Goal: Task Accomplishment & Management: Manage account settings

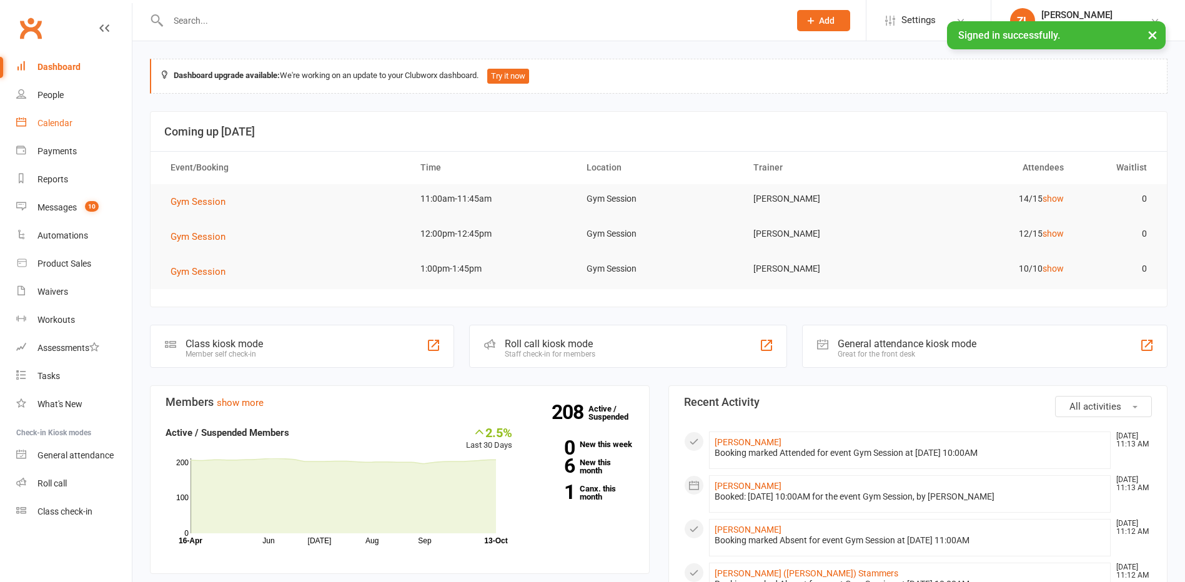
click at [66, 128] on div "Calendar" at bounding box center [54, 123] width 35 height 10
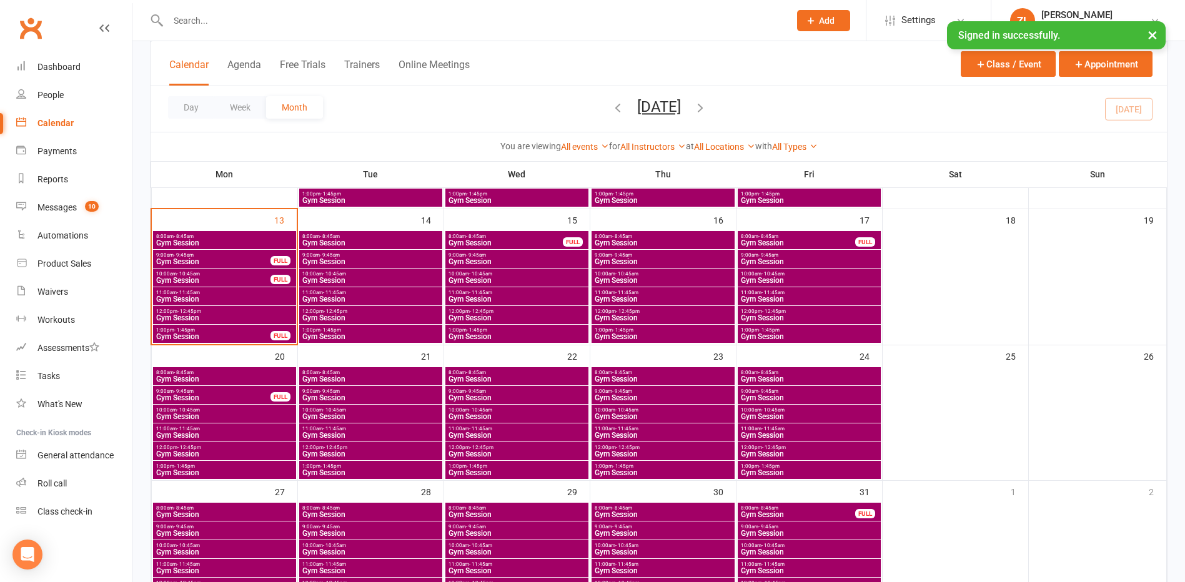
scroll to position [375, 0]
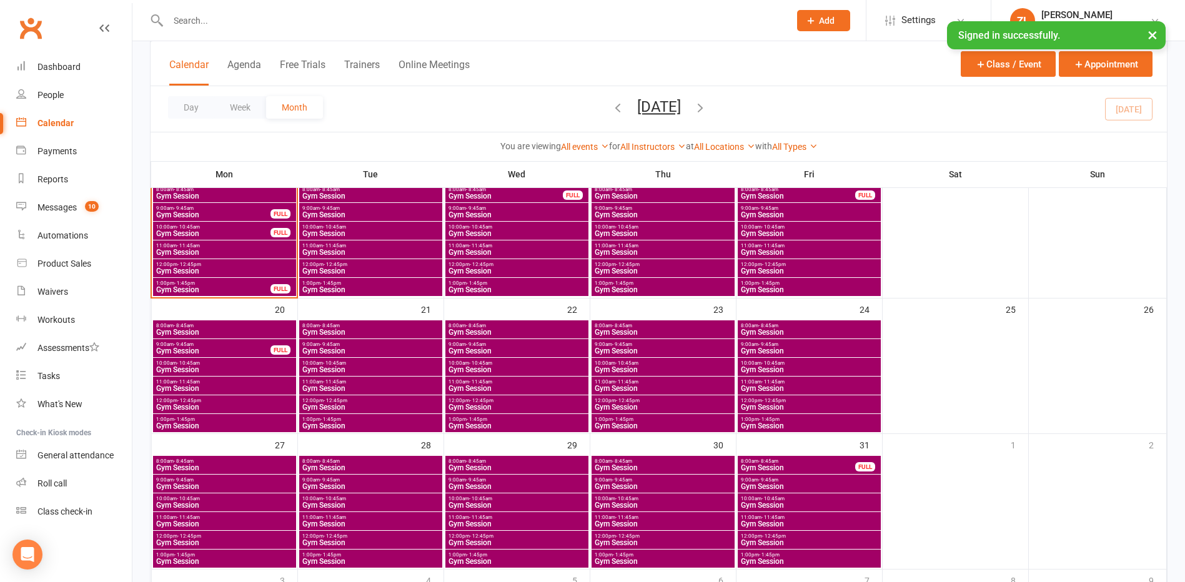
click at [338, 363] on span "- 10:45am" at bounding box center [334, 364] width 23 height 6
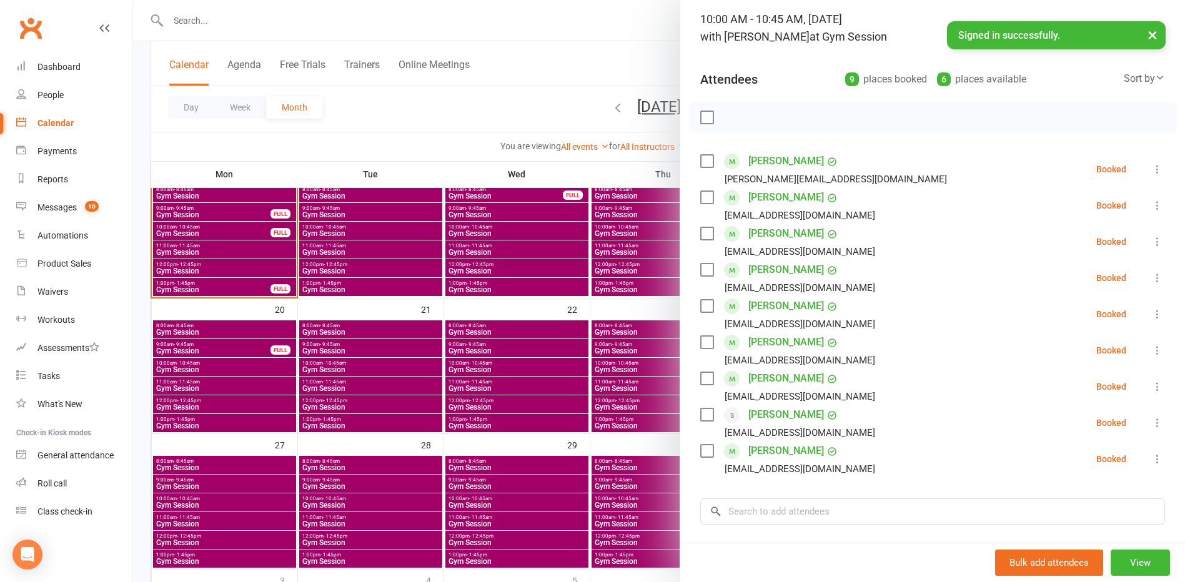
scroll to position [62, 0]
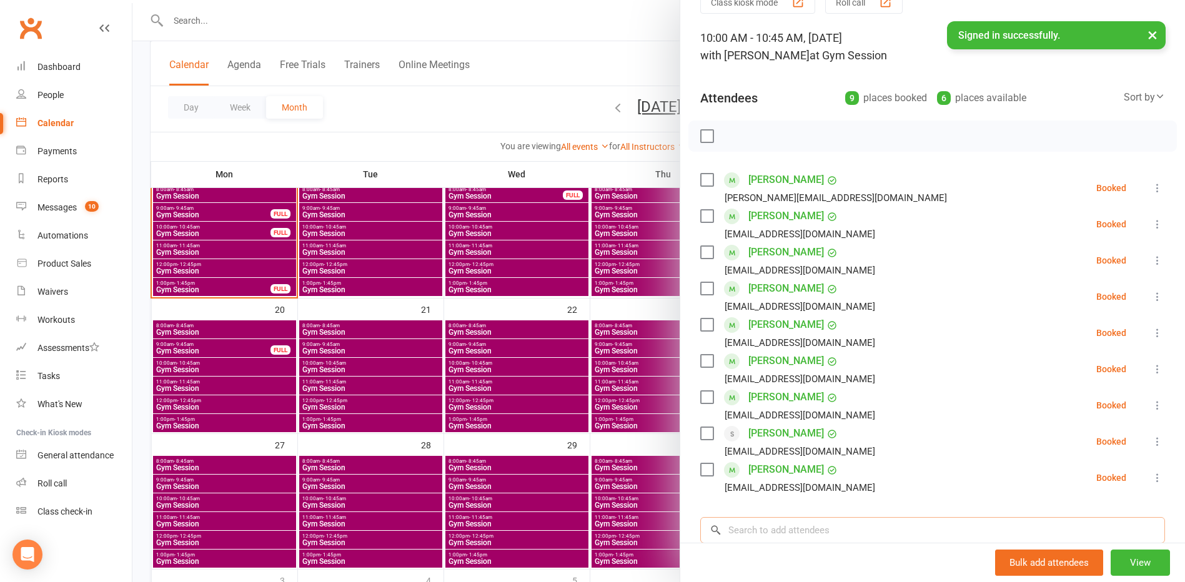
click at [766, 535] on input "search" at bounding box center [932, 530] width 465 height 26
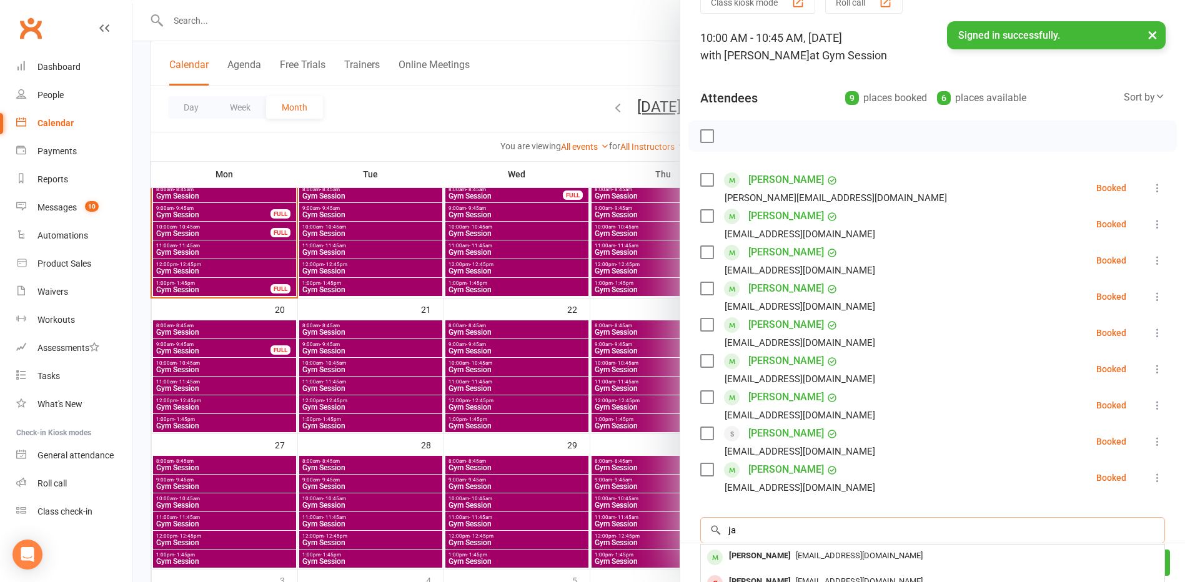
type input "j"
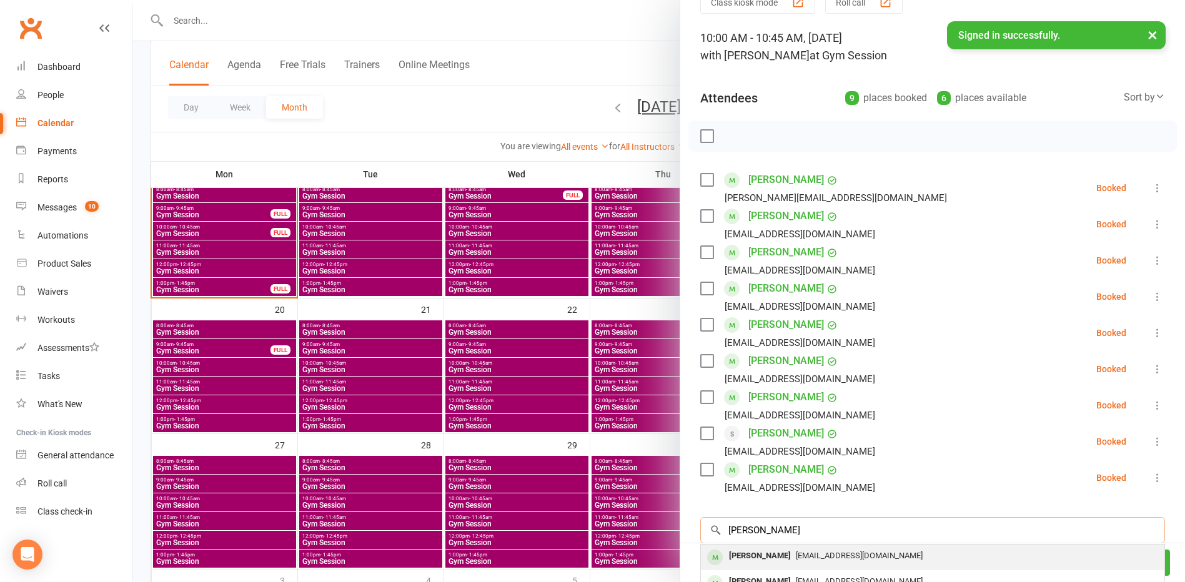
scroll to position [125, 0]
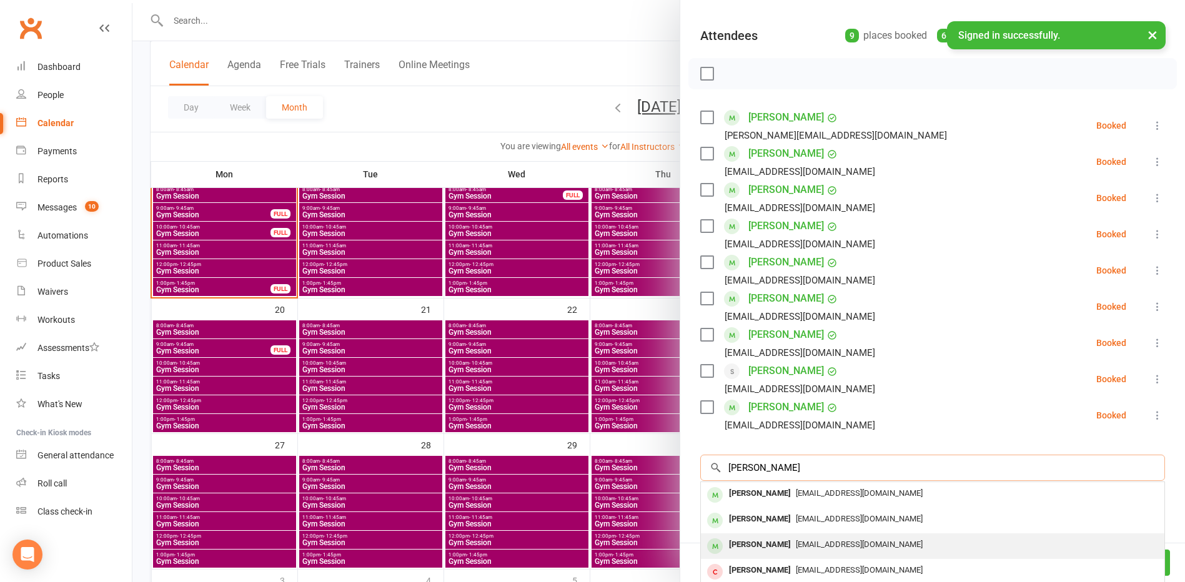
type input "[PERSON_NAME]"
click at [753, 551] on div "[PERSON_NAME]" at bounding box center [760, 545] width 72 height 18
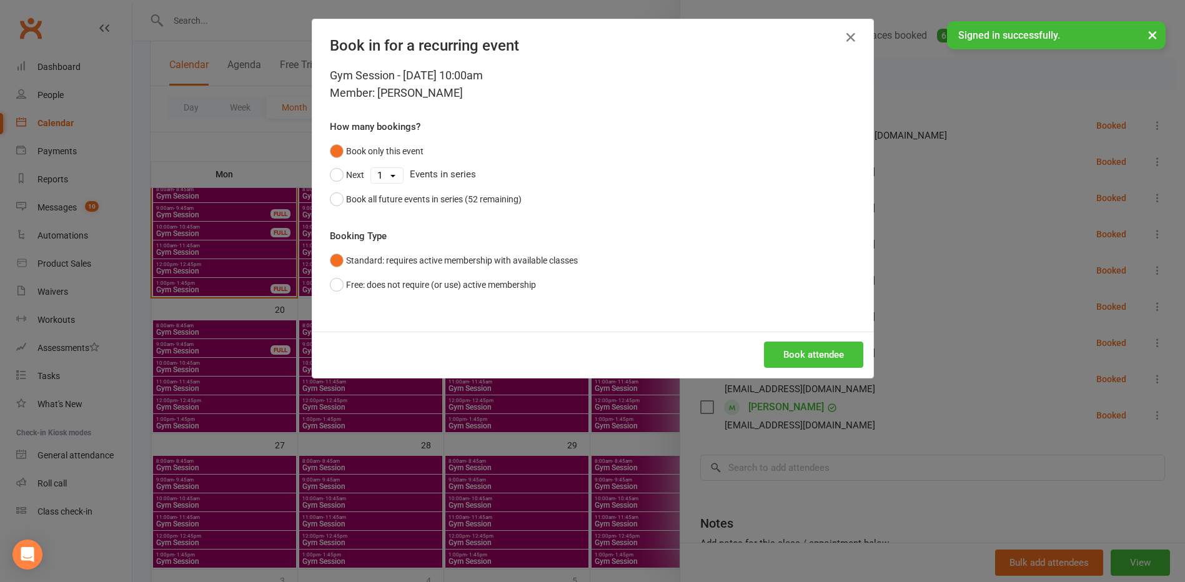
click at [794, 366] on button "Book attendee" at bounding box center [813, 355] width 99 height 26
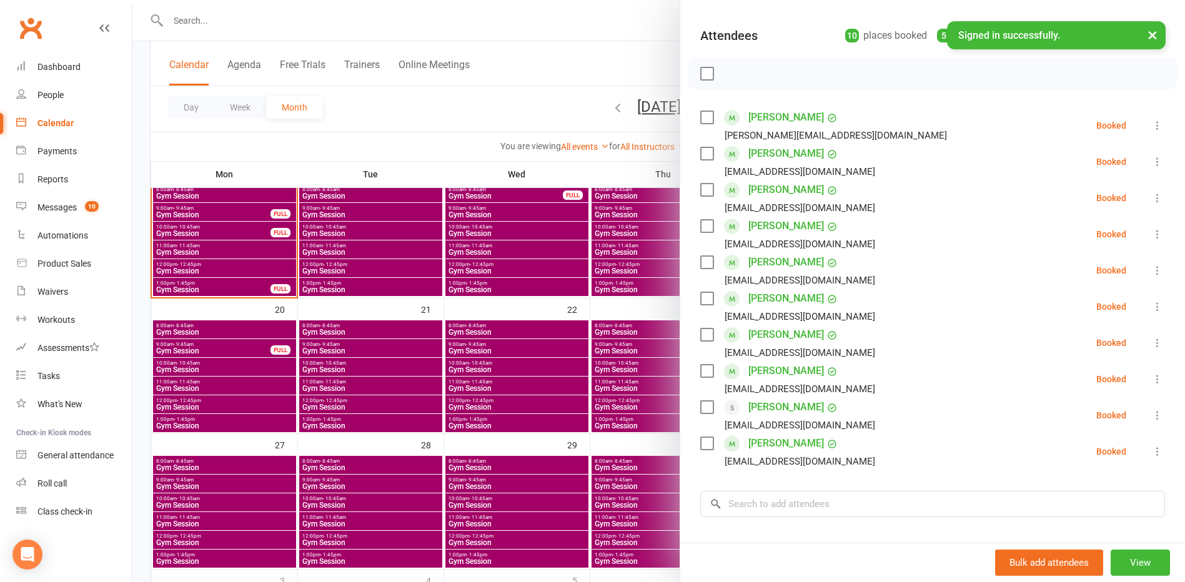
click at [543, 68] on div at bounding box center [658, 291] width 1053 height 582
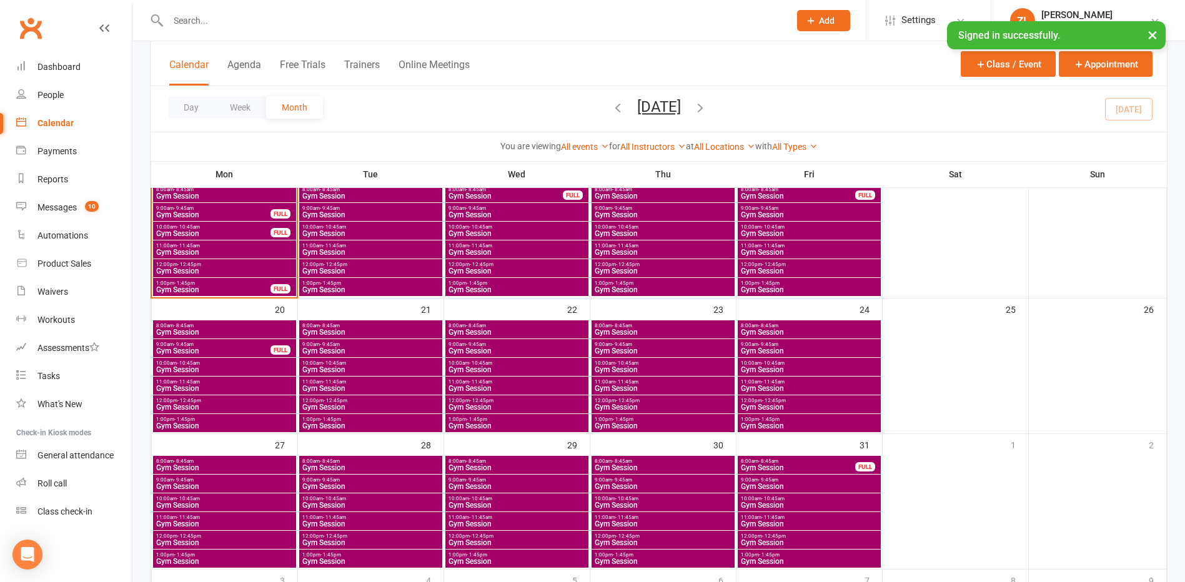
click at [322, 366] on span "Gym Session" at bounding box center [371, 369] width 138 height 7
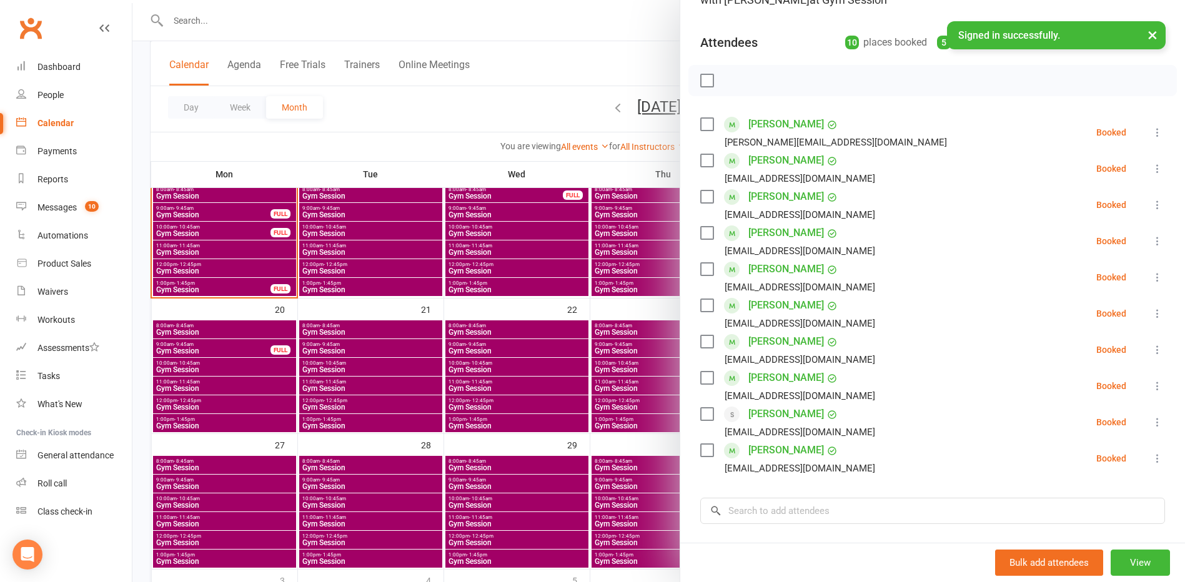
scroll to position [187, 0]
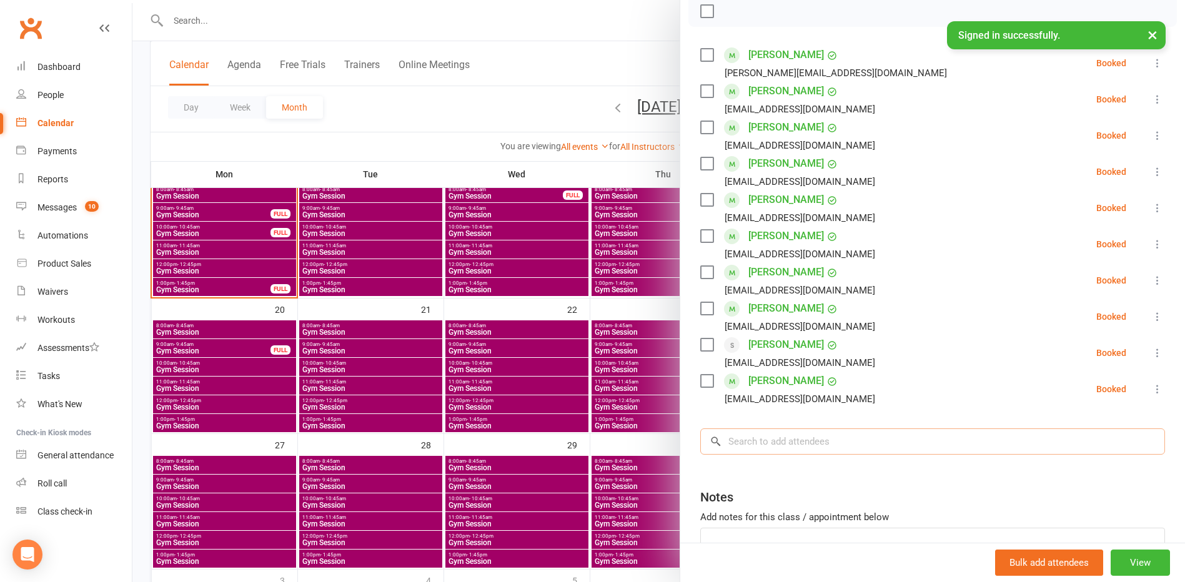
click at [760, 445] on input "search" at bounding box center [932, 442] width 465 height 26
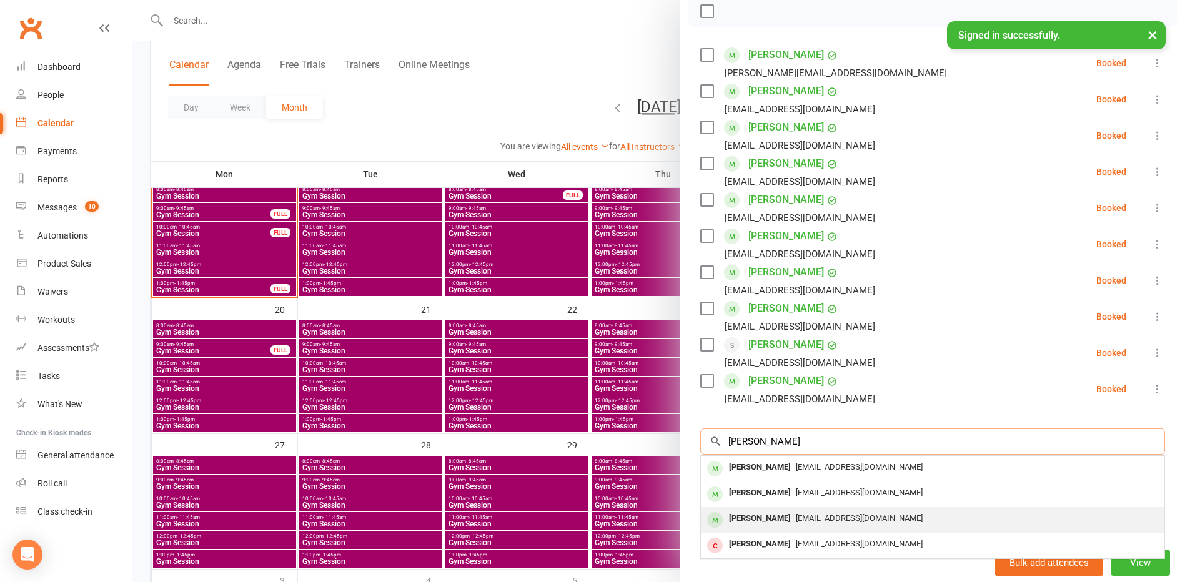
type input "[PERSON_NAME]"
click at [796, 522] on span "[EMAIL_ADDRESS][DOMAIN_NAME]" at bounding box center [859, 518] width 127 height 9
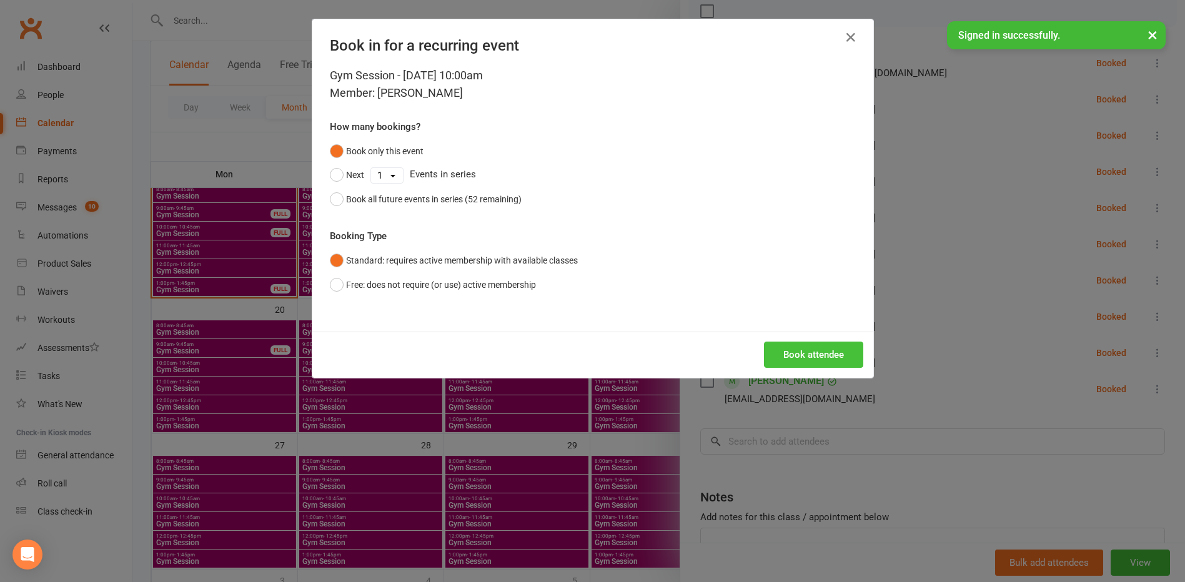
click at [809, 361] on button "Book attendee" at bounding box center [813, 355] width 99 height 26
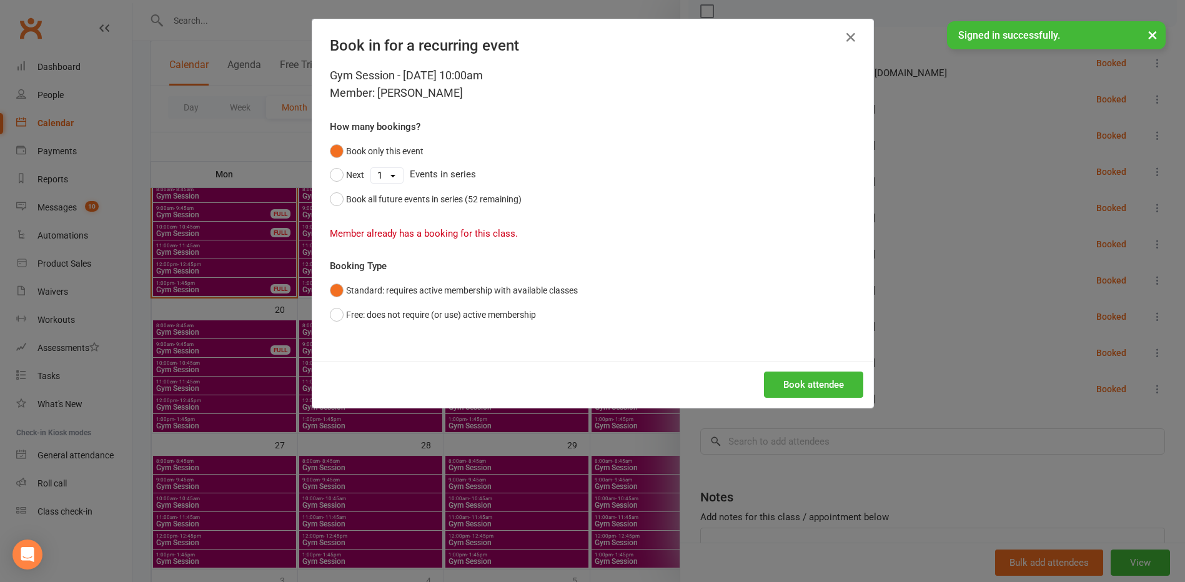
click at [848, 25] on div "Book in for a recurring event" at bounding box center [592, 42] width 561 height 47
click at [848, 31] on icon "button" at bounding box center [851, 37] width 15 height 15
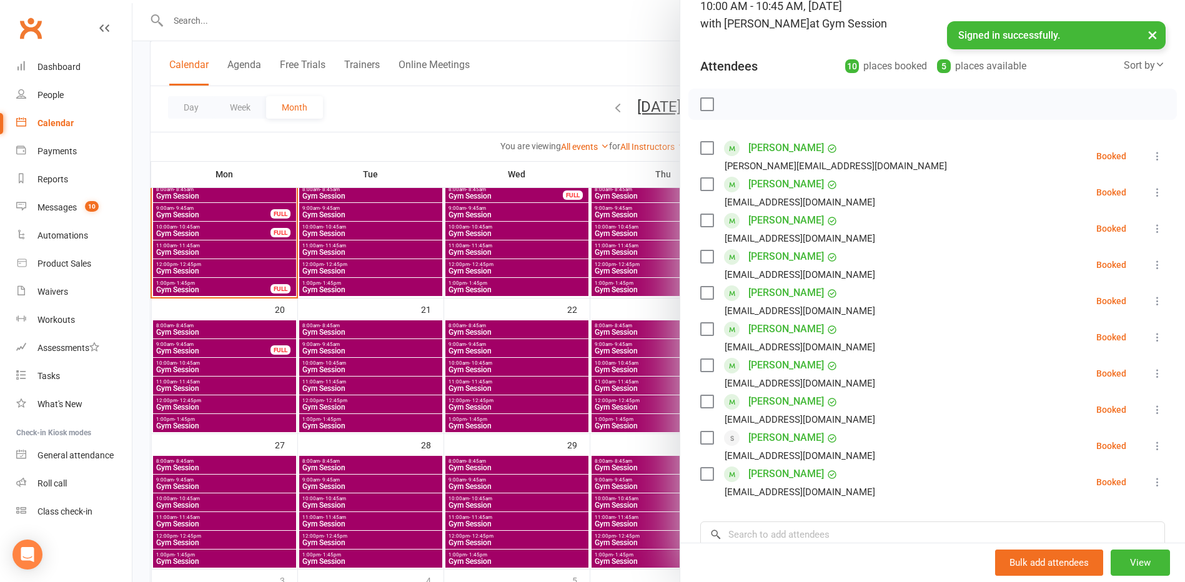
scroll to position [125, 0]
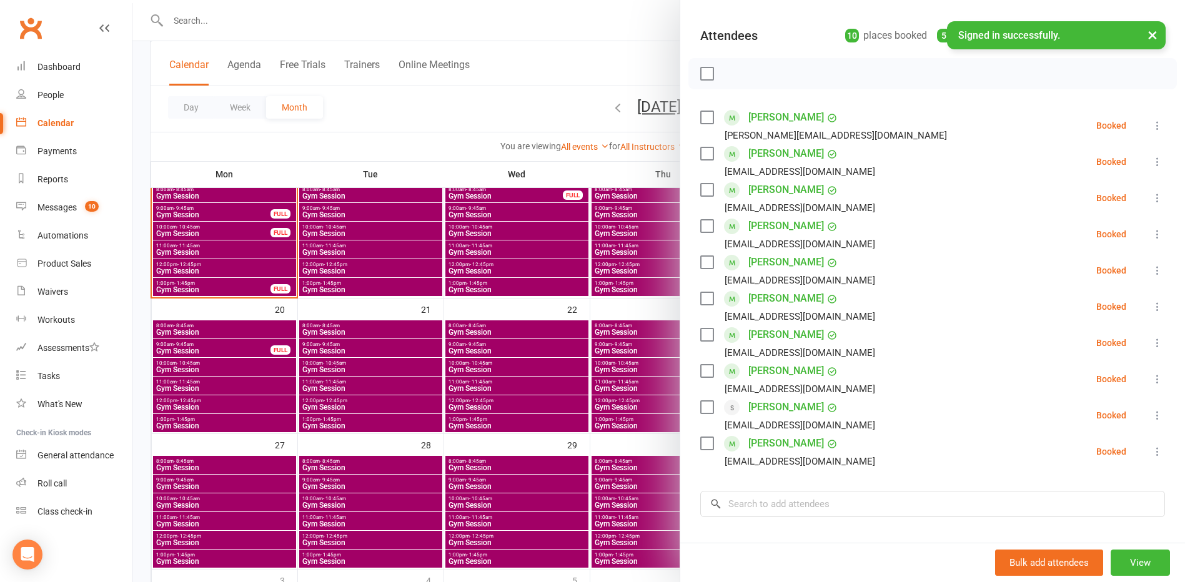
click at [343, 141] on div at bounding box center [658, 291] width 1053 height 582
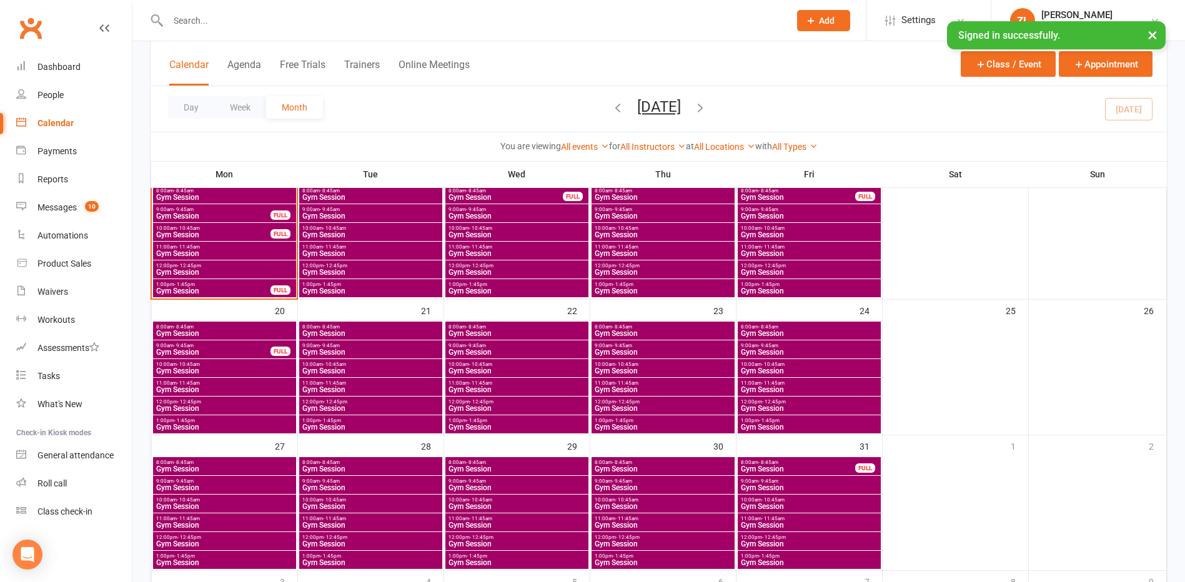
scroll to position [312, 0]
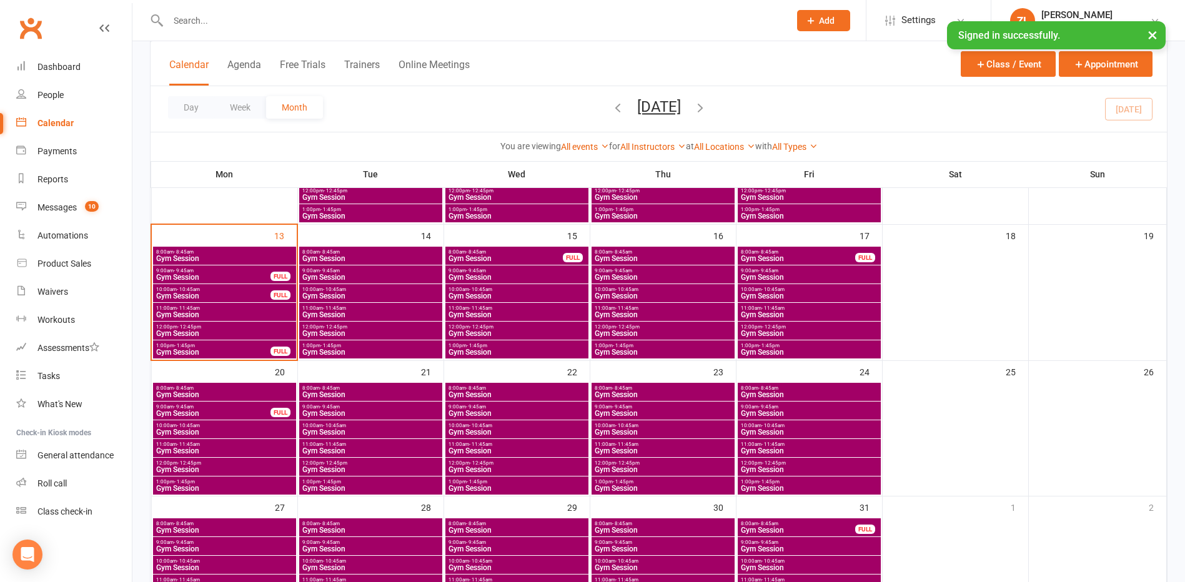
click at [651, 425] on span "10:00am - 10:45am" at bounding box center [663, 426] width 138 height 6
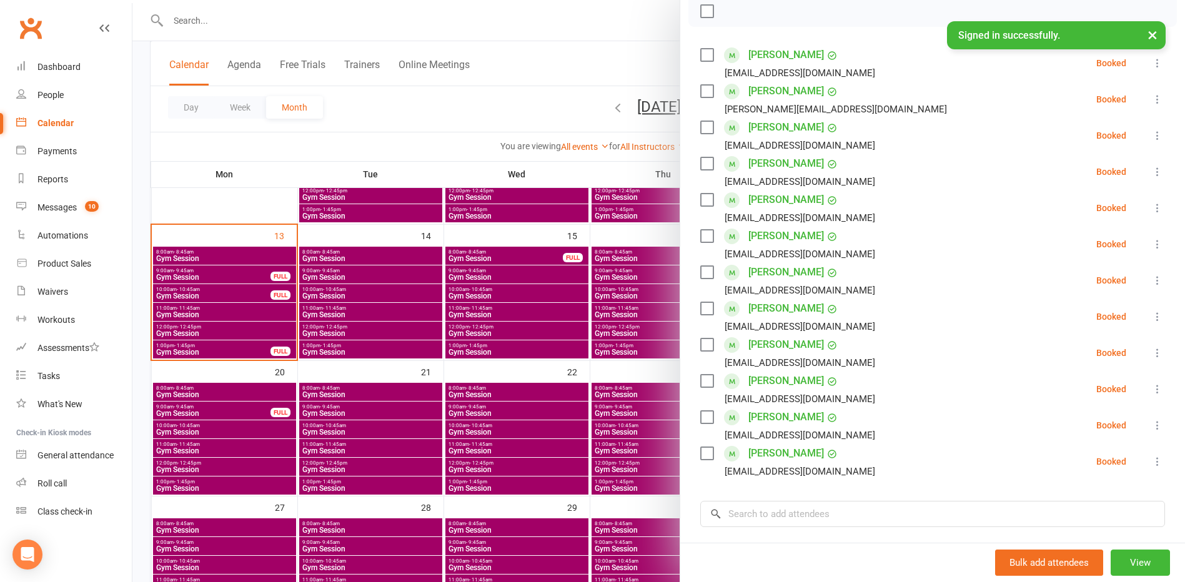
scroll to position [125, 0]
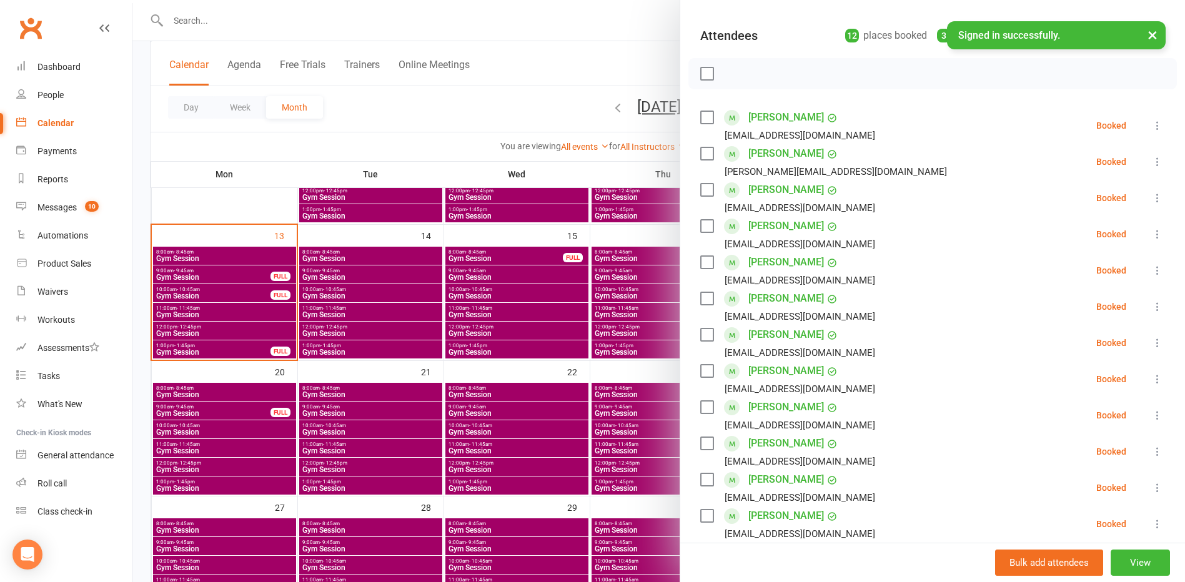
click at [602, 372] on div at bounding box center [658, 291] width 1053 height 582
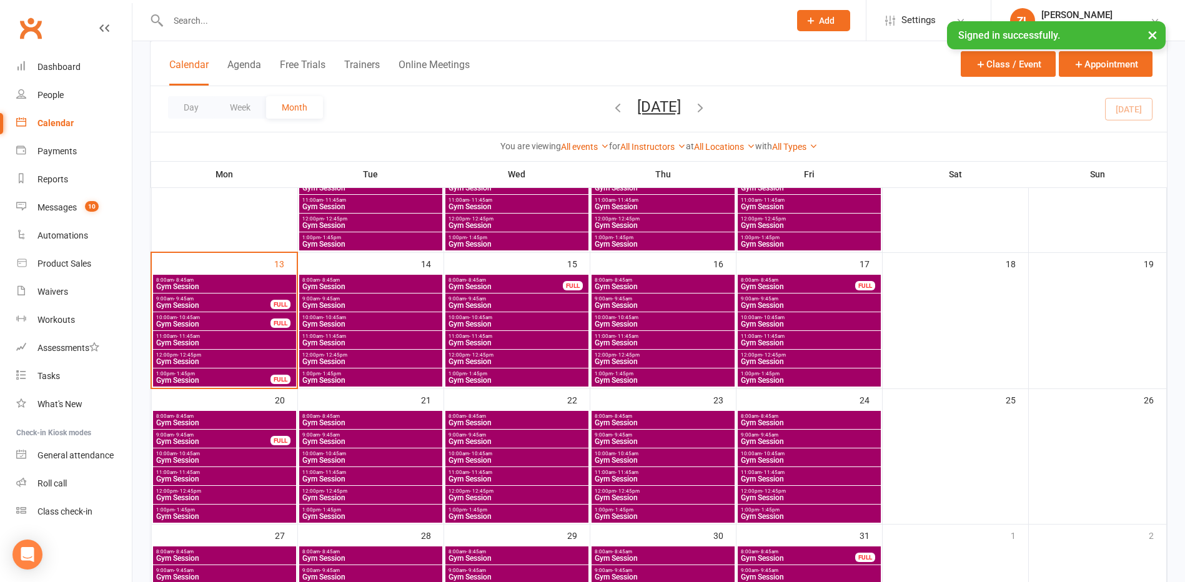
scroll to position [312, 0]
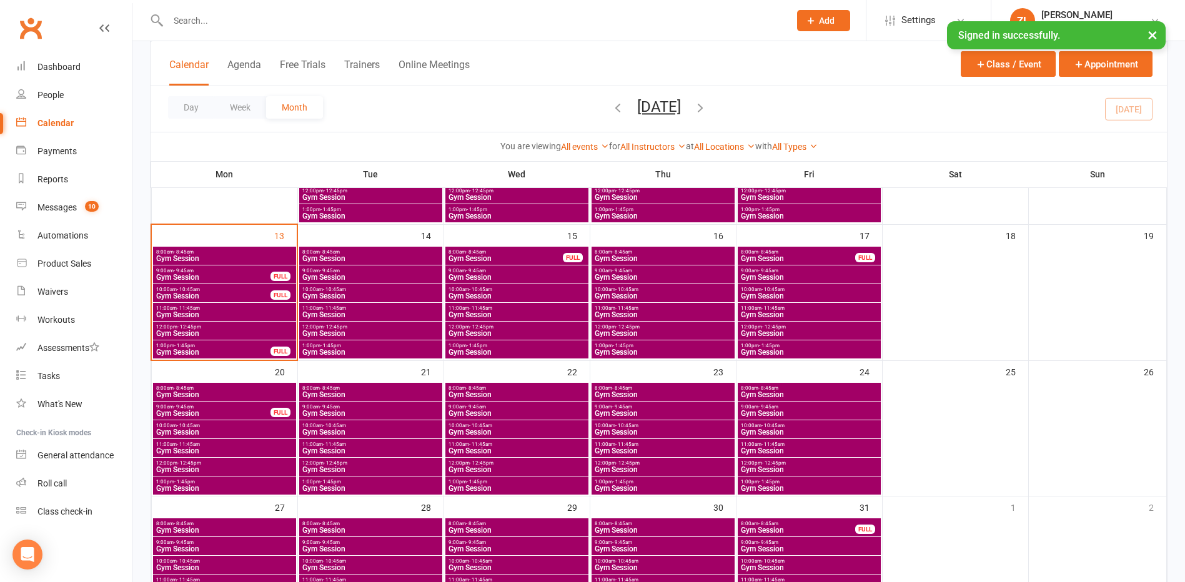
click at [334, 423] on span "- 10:45am" at bounding box center [334, 426] width 23 height 6
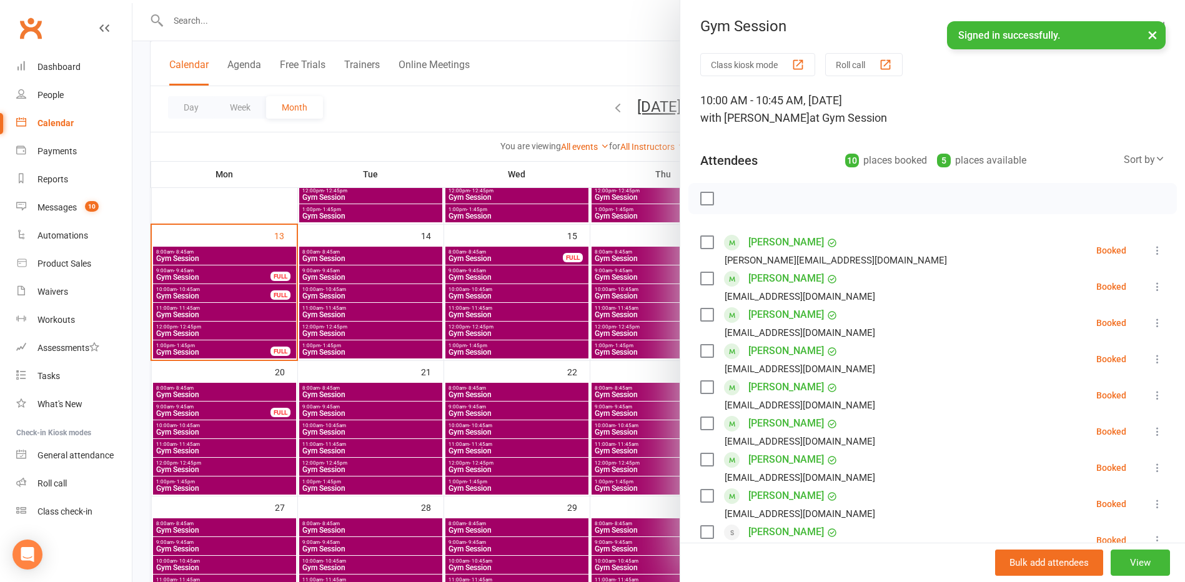
click at [498, 429] on div at bounding box center [658, 291] width 1053 height 582
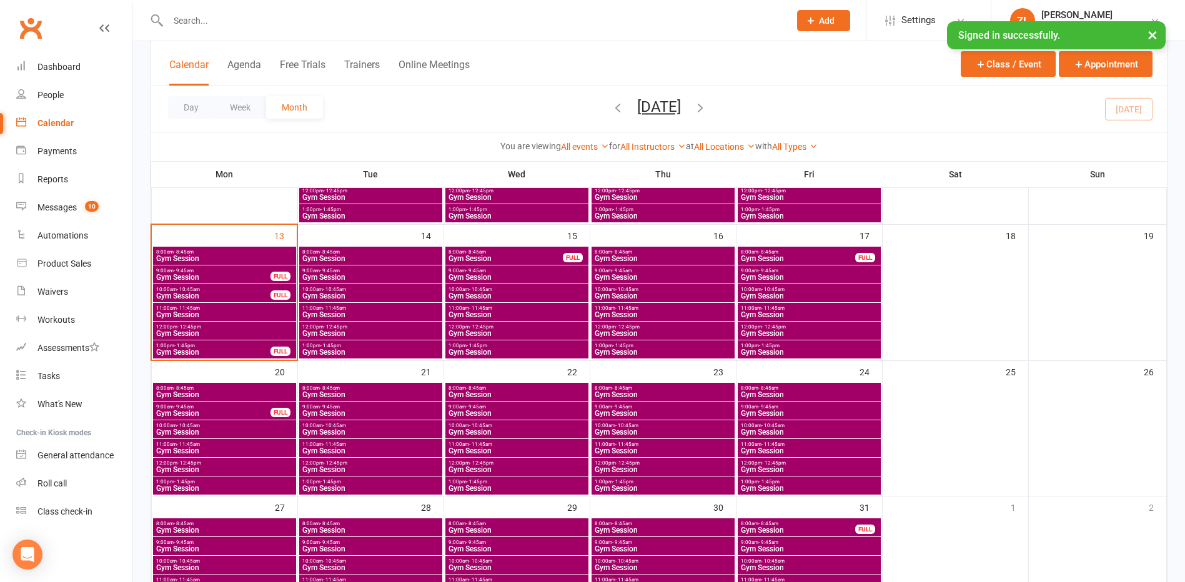
click at [498, 429] on span "Gym Session" at bounding box center [517, 432] width 138 height 7
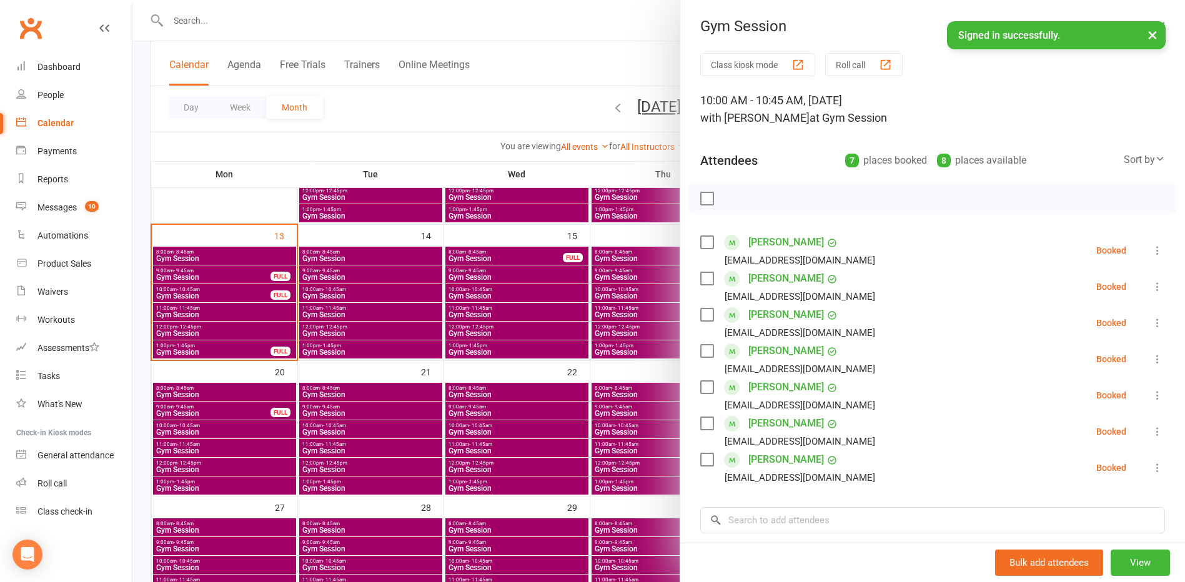
click at [610, 420] on div at bounding box center [658, 291] width 1053 height 582
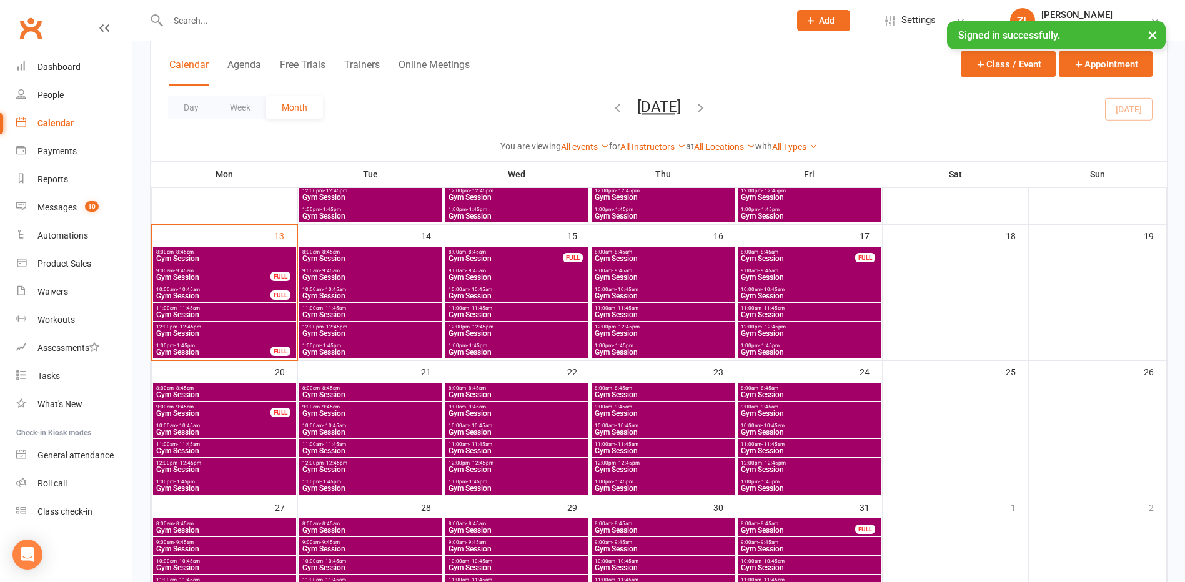
click at [631, 426] on span "- 10:45am" at bounding box center [627, 426] width 23 height 6
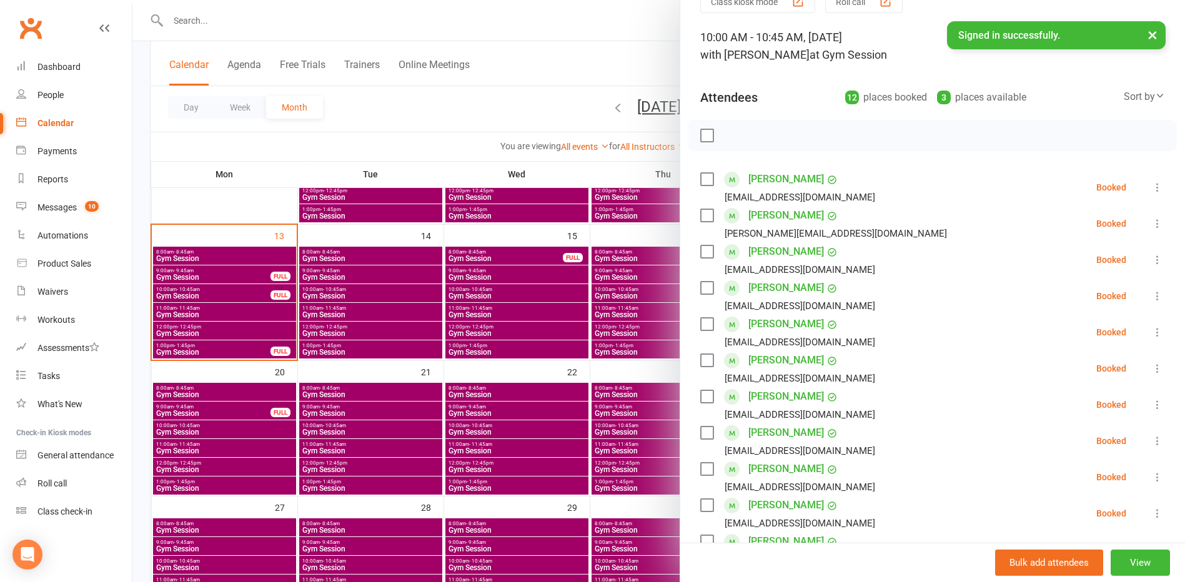
scroll to position [62, 0]
click at [617, 371] on div at bounding box center [658, 291] width 1053 height 582
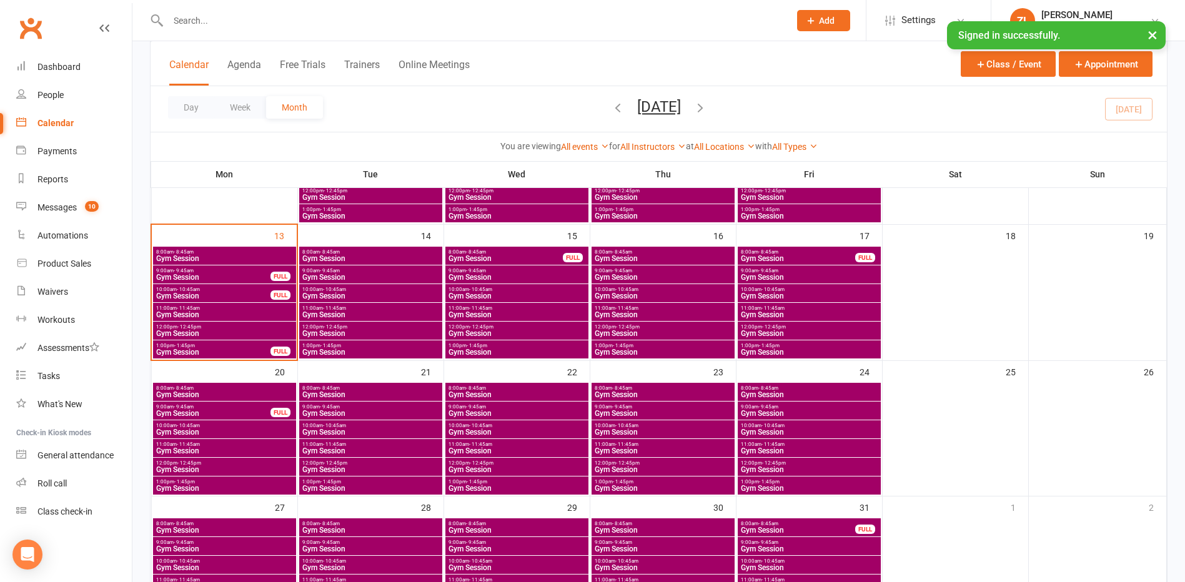
click at [360, 429] on span "Gym Session" at bounding box center [371, 432] width 138 height 7
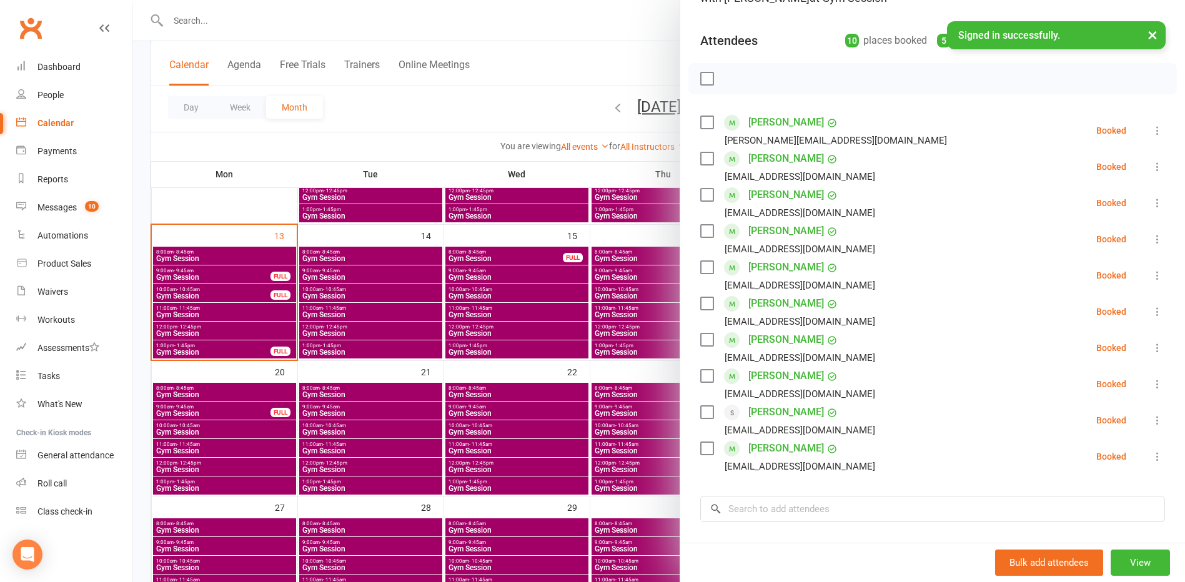
scroll to position [125, 0]
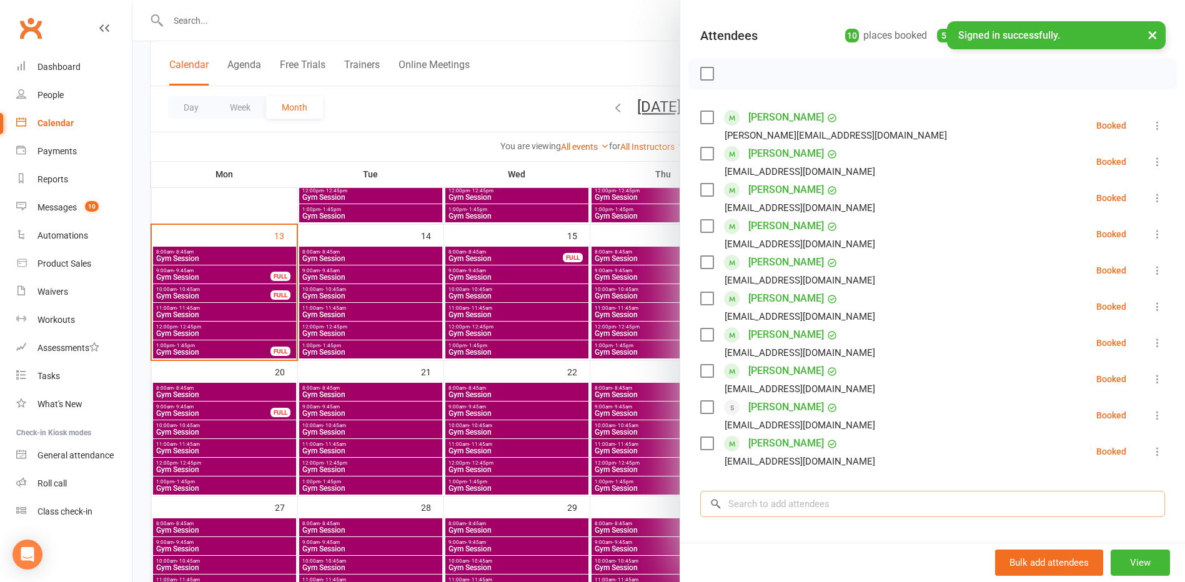
click at [777, 496] on input "search" at bounding box center [932, 504] width 465 height 26
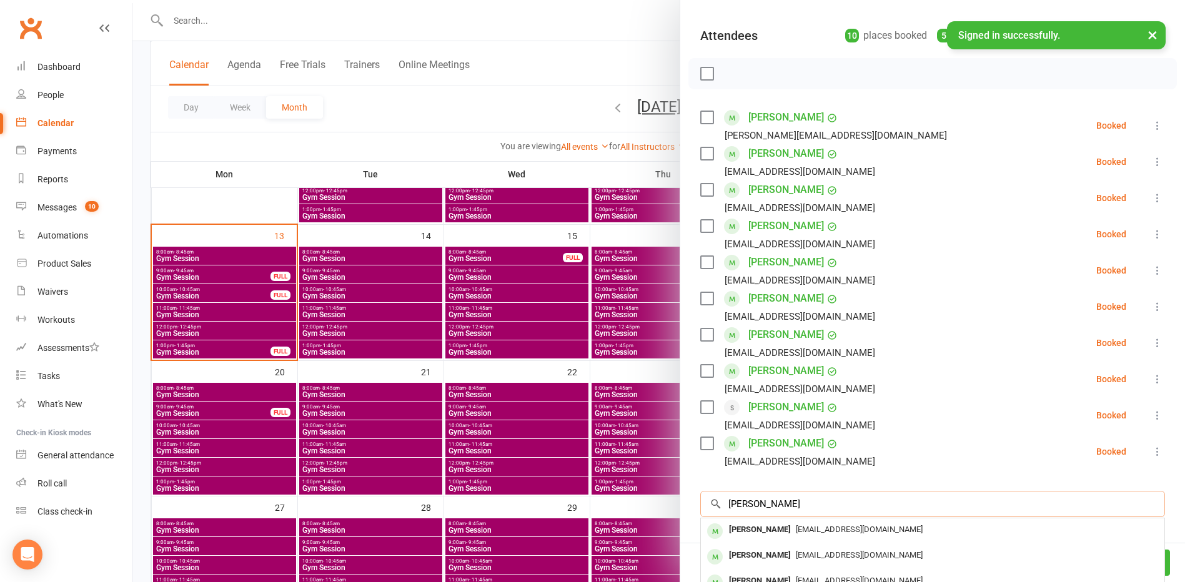
scroll to position [187, 0]
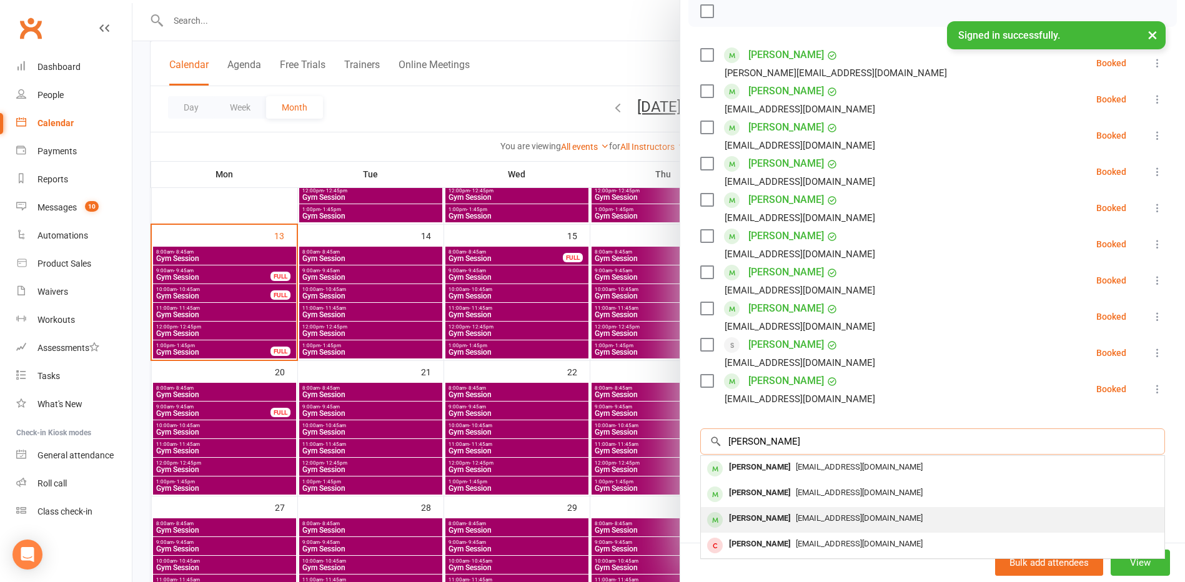
type input "[PERSON_NAME]"
click at [762, 524] on div "[PERSON_NAME]" at bounding box center [760, 519] width 72 height 18
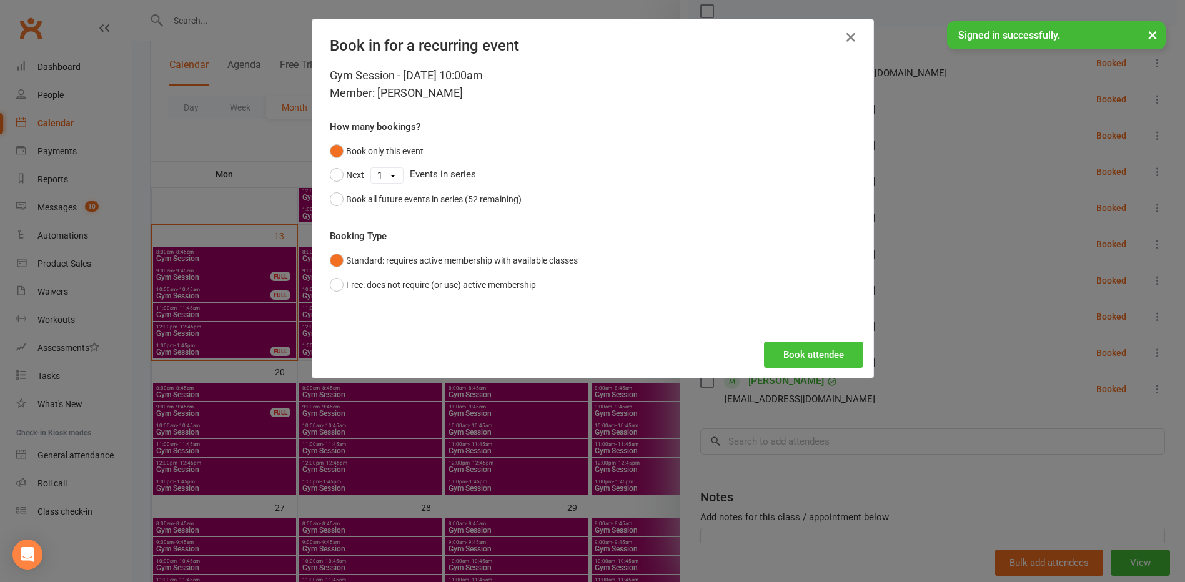
click at [804, 357] on button "Book attendee" at bounding box center [813, 355] width 99 height 26
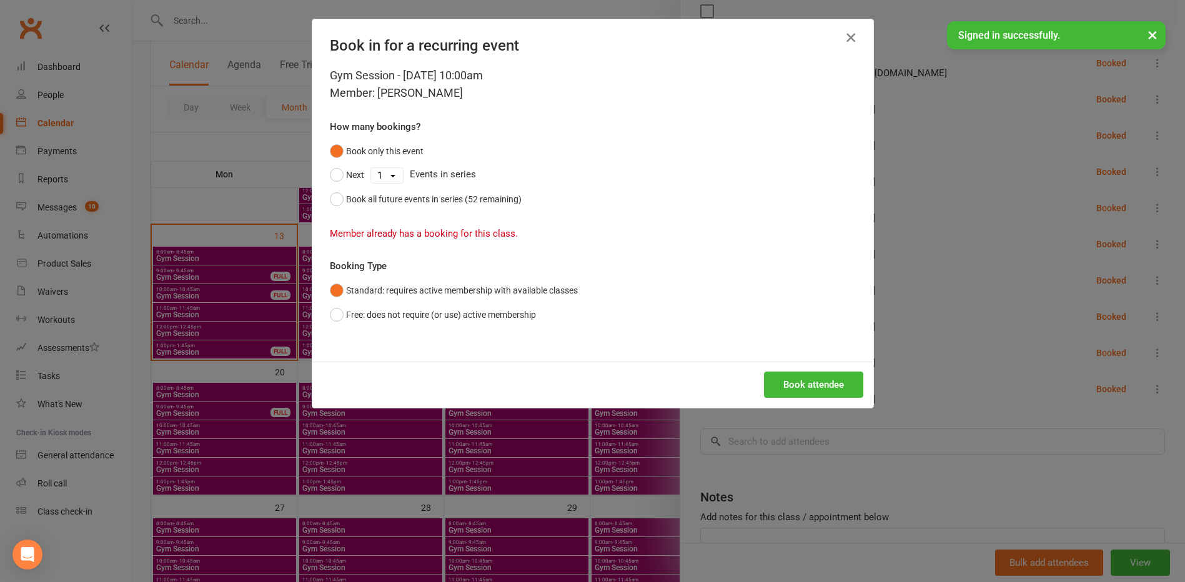
click at [849, 41] on icon "button" at bounding box center [851, 37] width 15 height 15
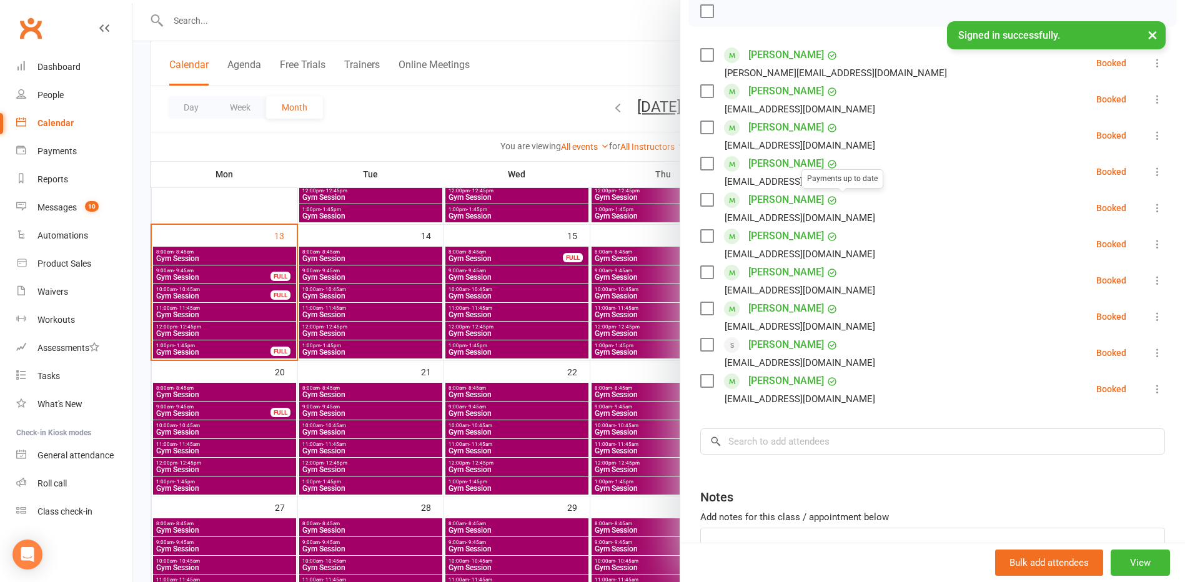
scroll to position [125, 0]
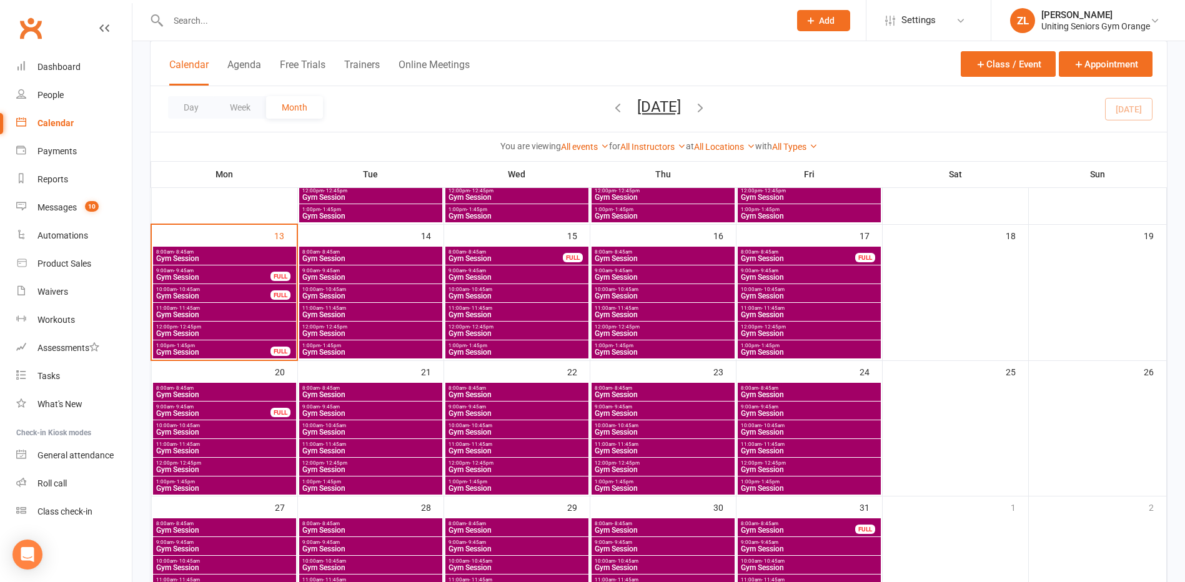
scroll to position [375, 0]
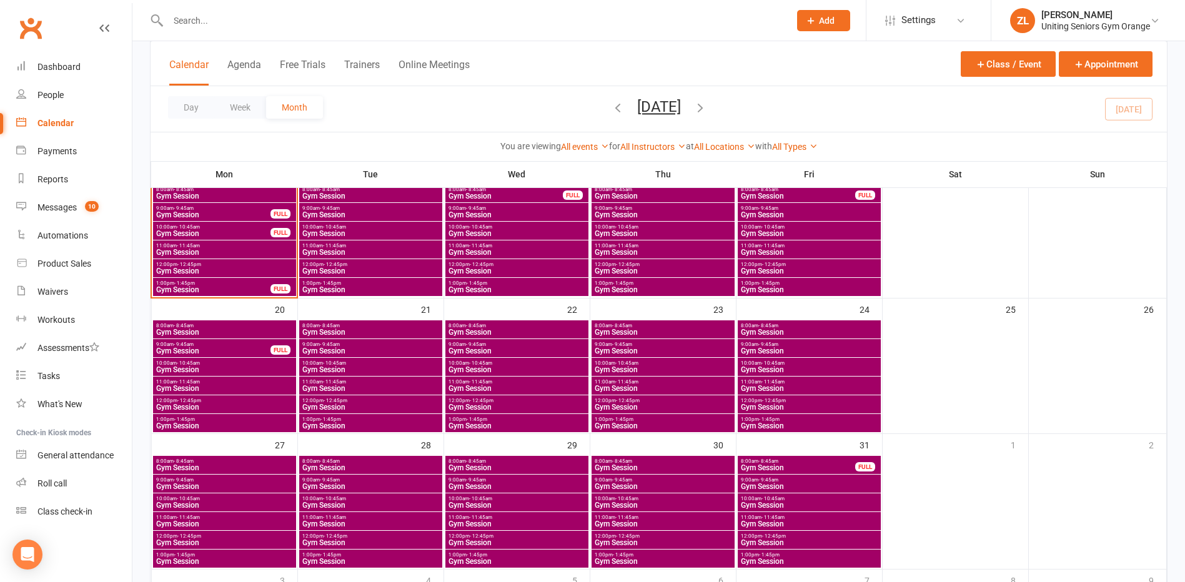
click at [358, 364] on span "10:00am - 10:45am" at bounding box center [371, 364] width 138 height 6
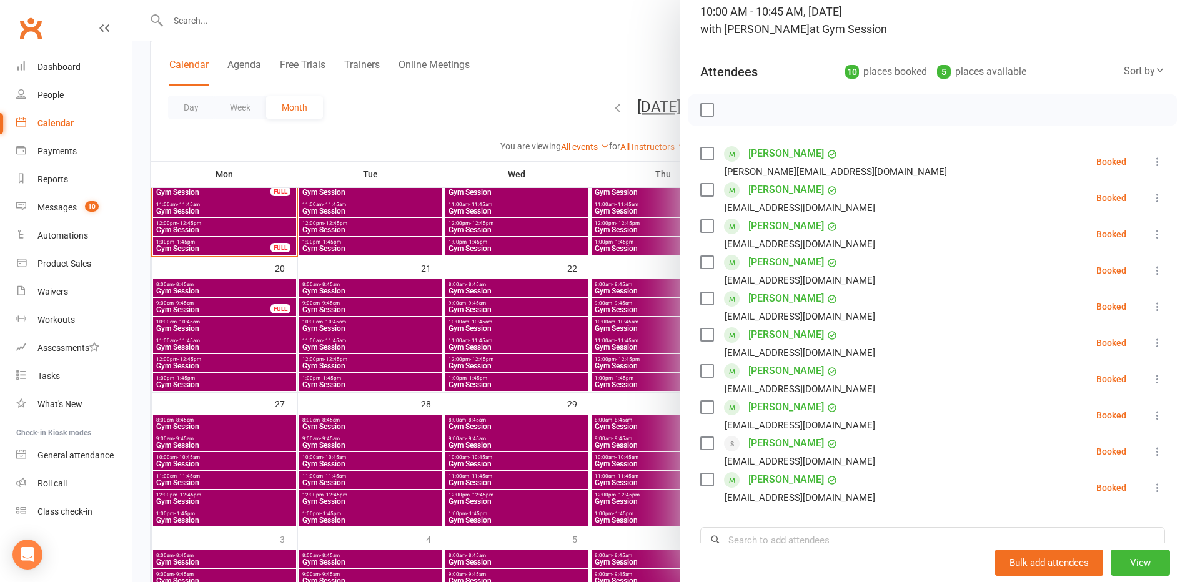
scroll to position [437, 0]
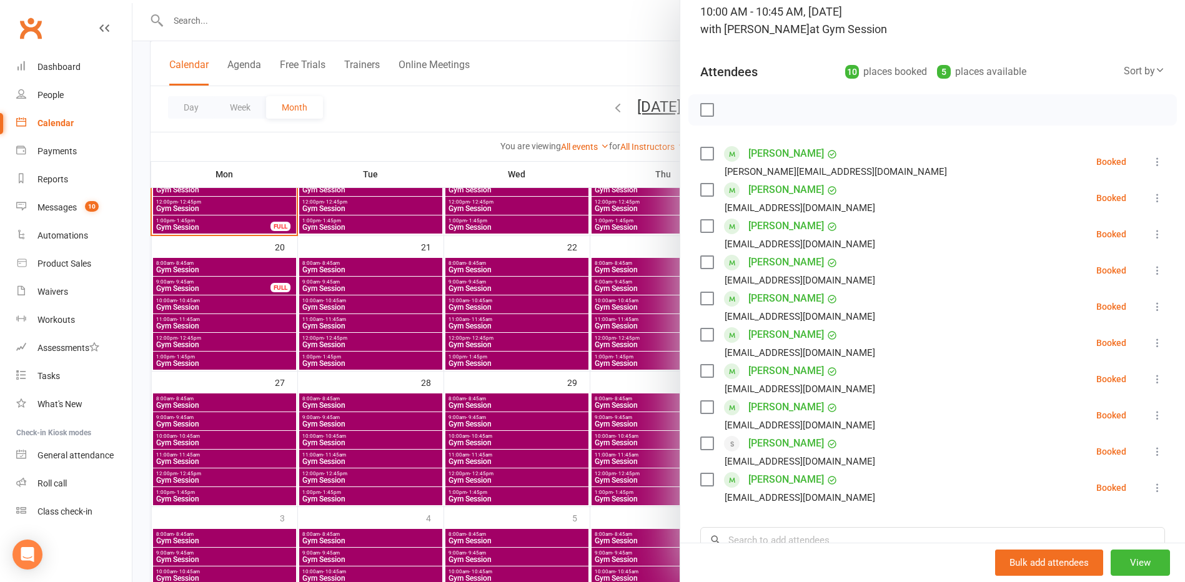
click at [612, 307] on div at bounding box center [658, 291] width 1053 height 582
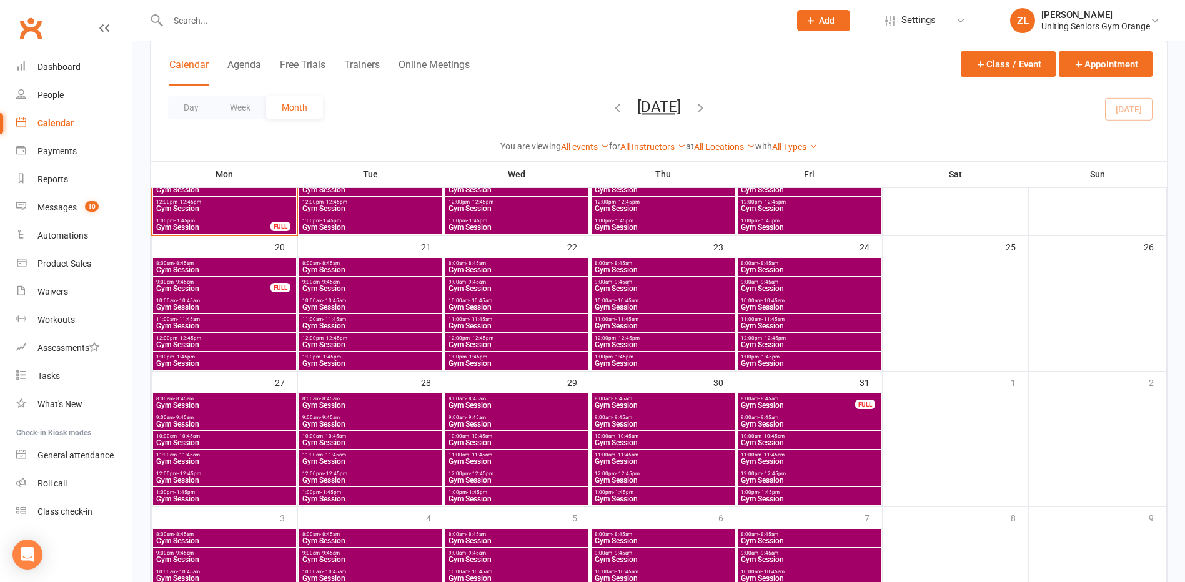
click at [611, 304] on span "Gym Session" at bounding box center [663, 307] width 138 height 7
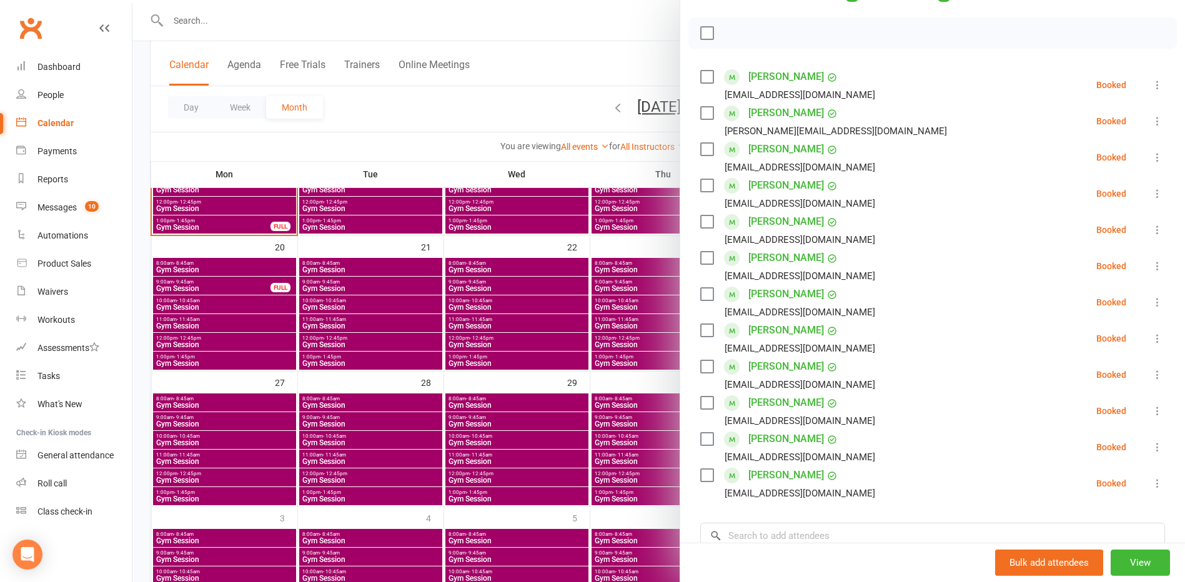
scroll to position [187, 0]
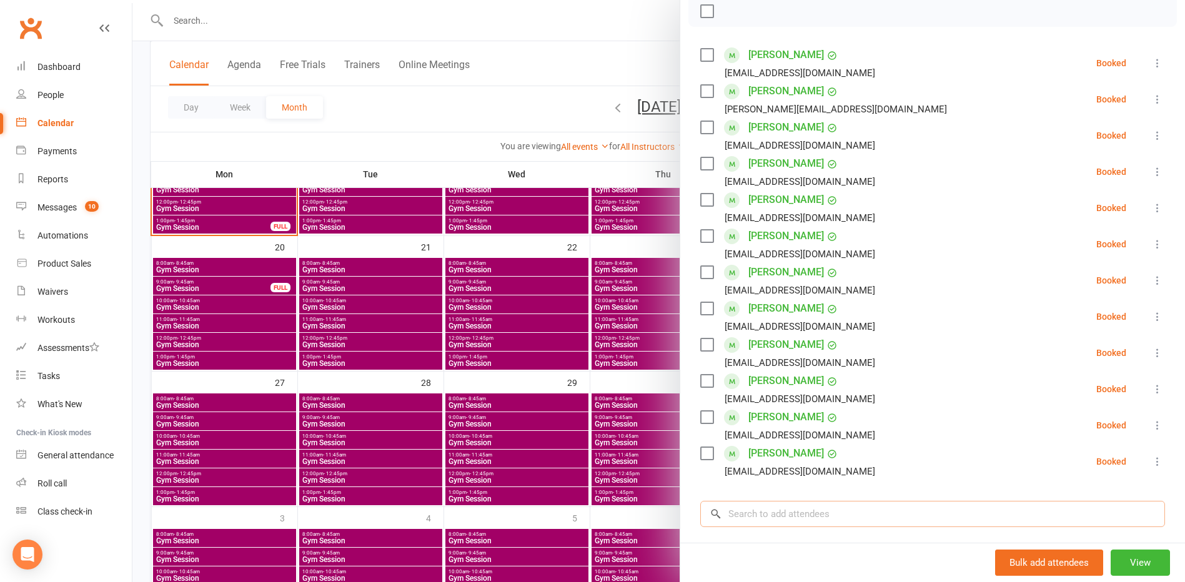
click at [784, 516] on input "search" at bounding box center [932, 514] width 465 height 26
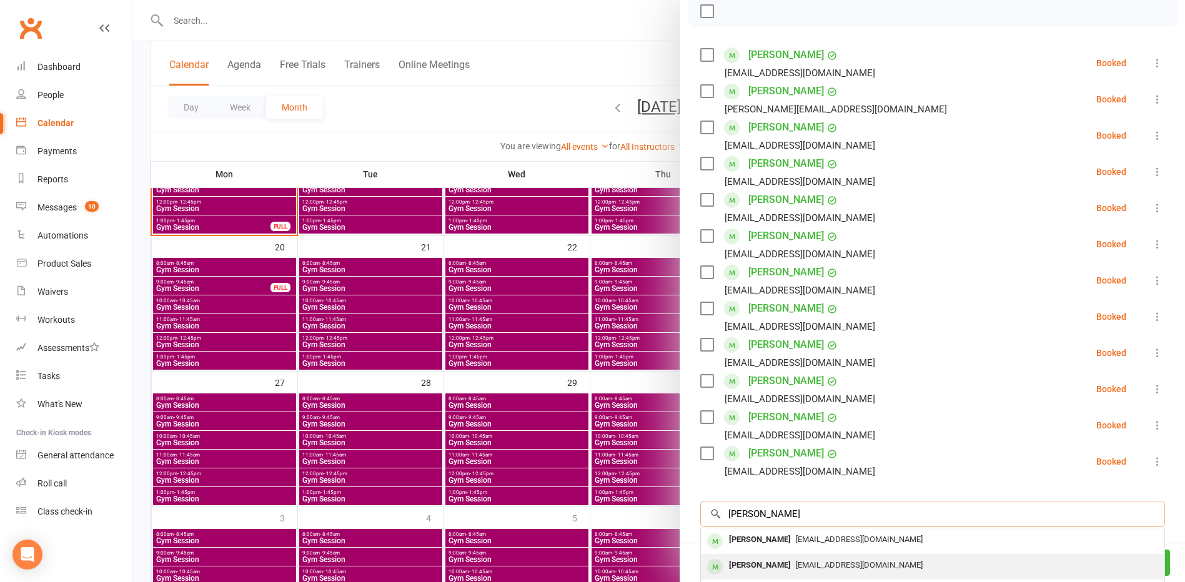
scroll to position [250, 0]
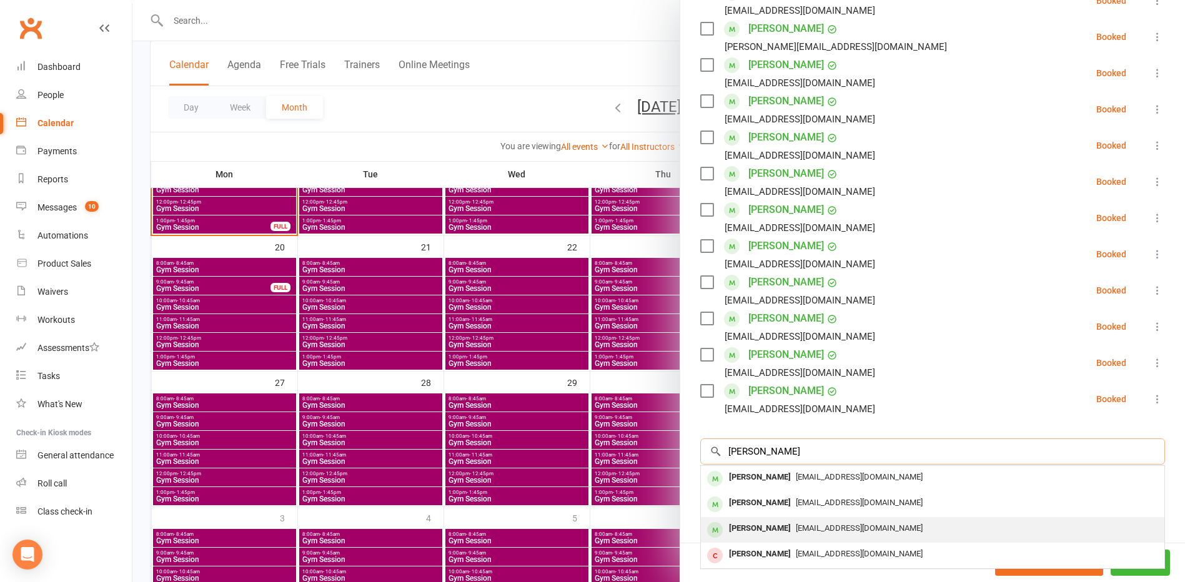
type input "hARRIS"
click at [756, 535] on div "[PERSON_NAME]" at bounding box center [760, 529] width 72 height 18
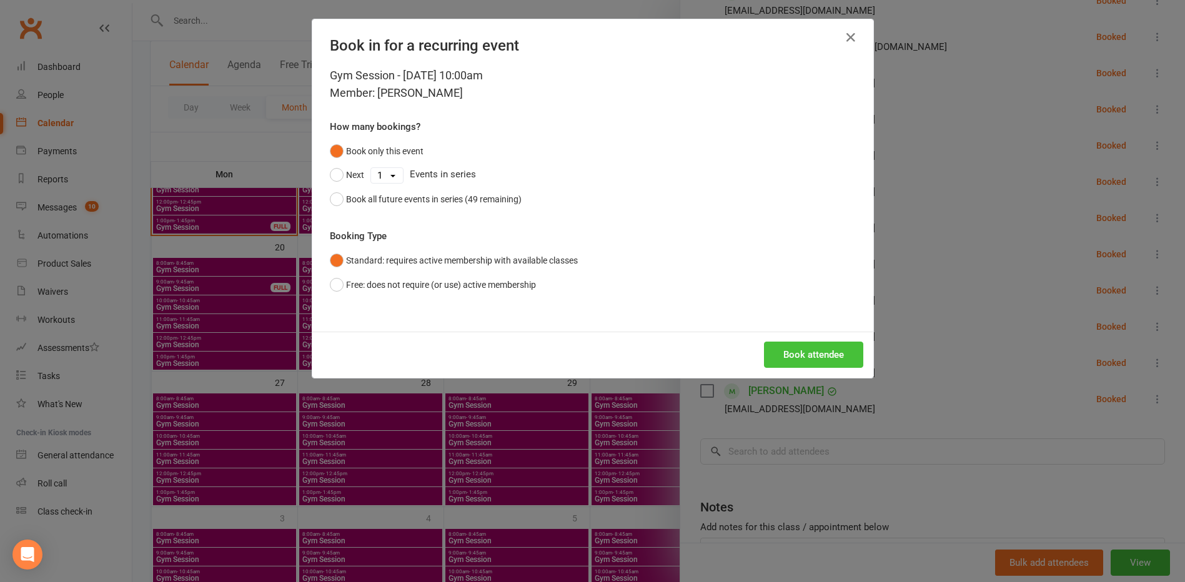
click at [790, 344] on button "Book attendee" at bounding box center [813, 355] width 99 height 26
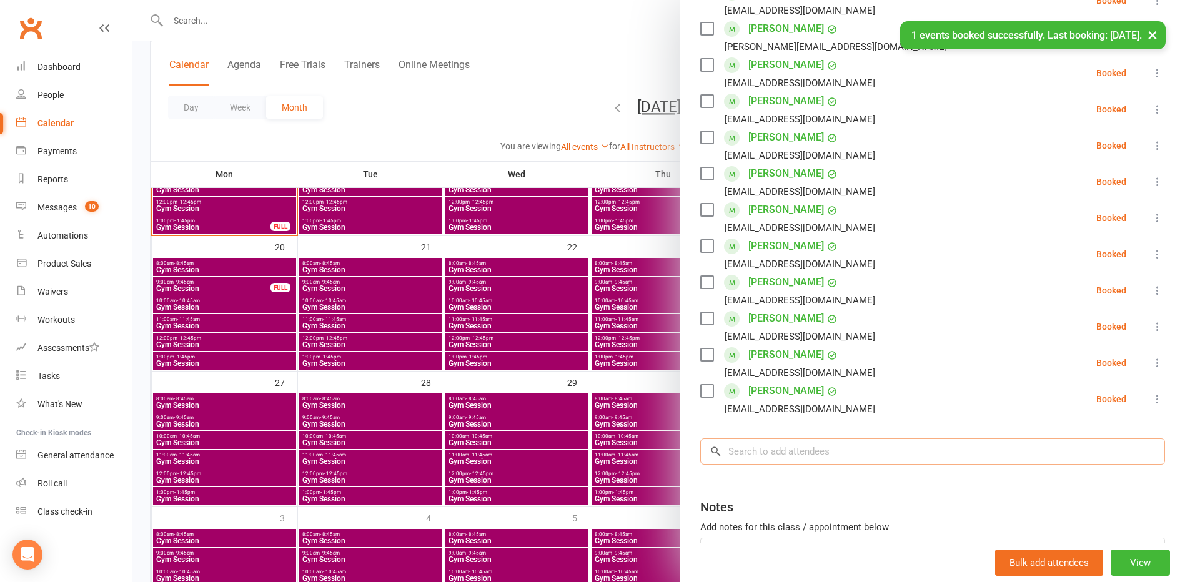
click at [757, 456] on input "search" at bounding box center [932, 452] width 465 height 26
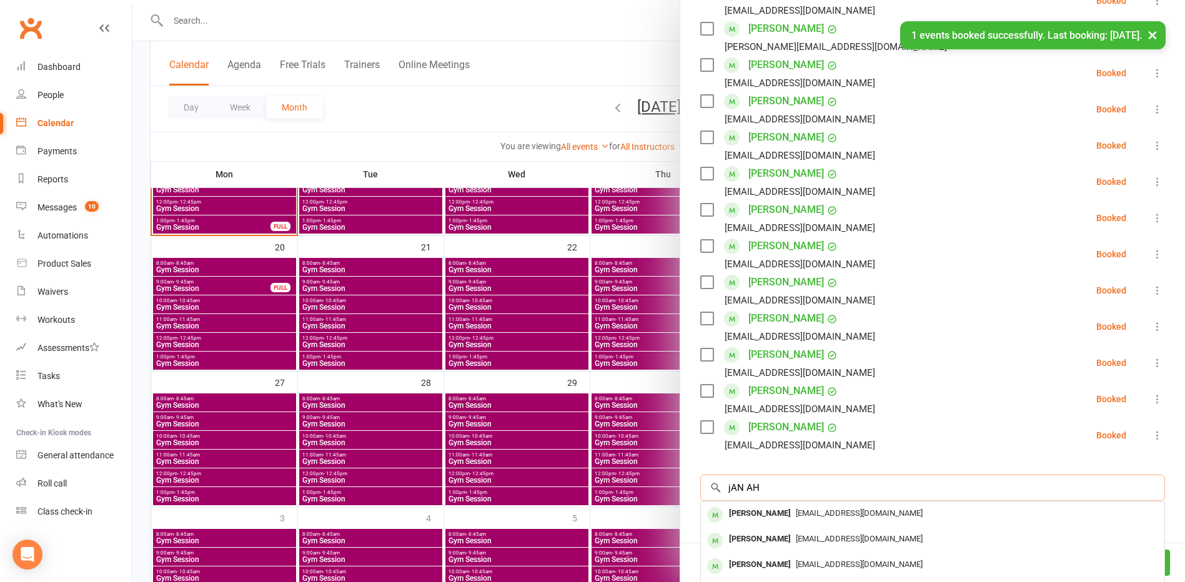
type input "jAN AHR"
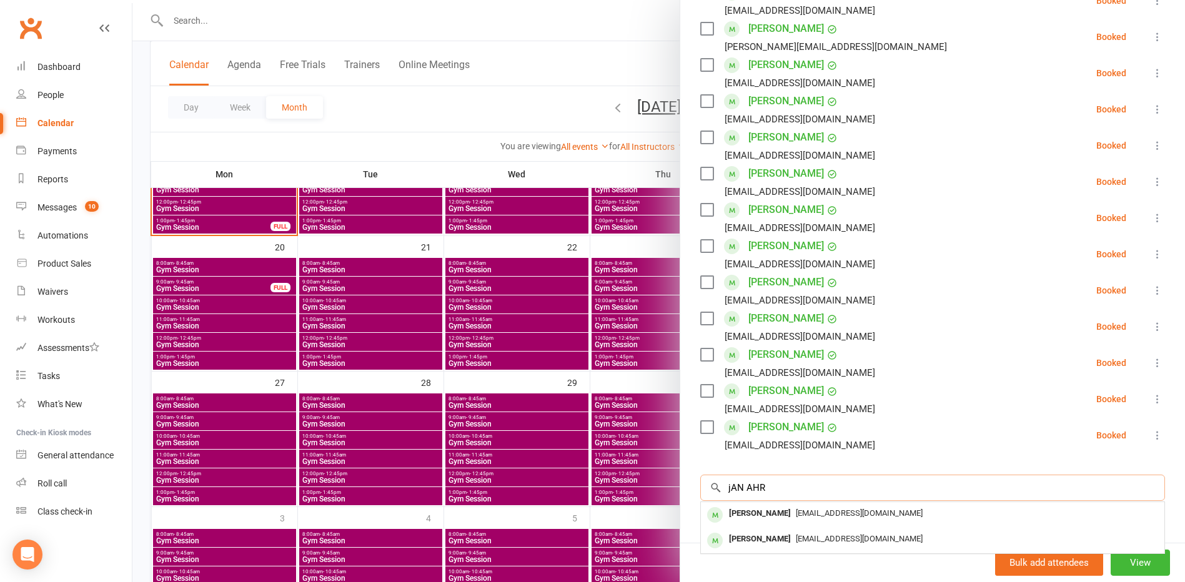
drag, startPoint x: 771, startPoint y: 484, endPoint x: 665, endPoint y: 457, distance: 109.7
click at [674, 0] on div "Gym Session Class kiosk mode Roll call 10:00 AM - 10:45 AM, Thursday, October, …" at bounding box center [658, 0] width 1053 height 0
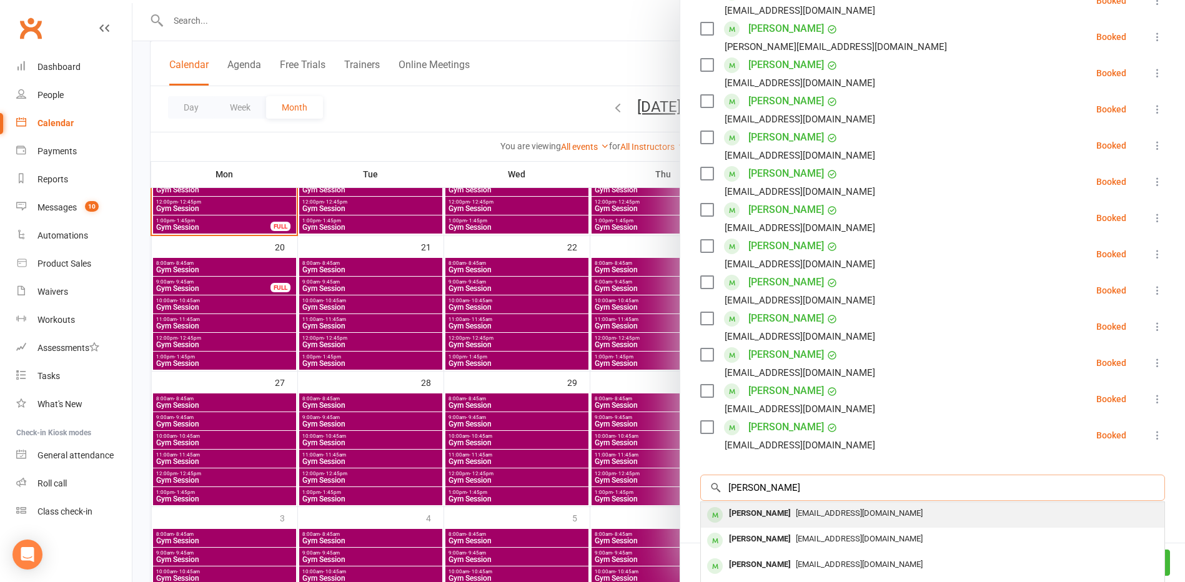
type input "Harris"
click at [805, 514] on span "[EMAIL_ADDRESS][DOMAIN_NAME]" at bounding box center [859, 513] width 127 height 9
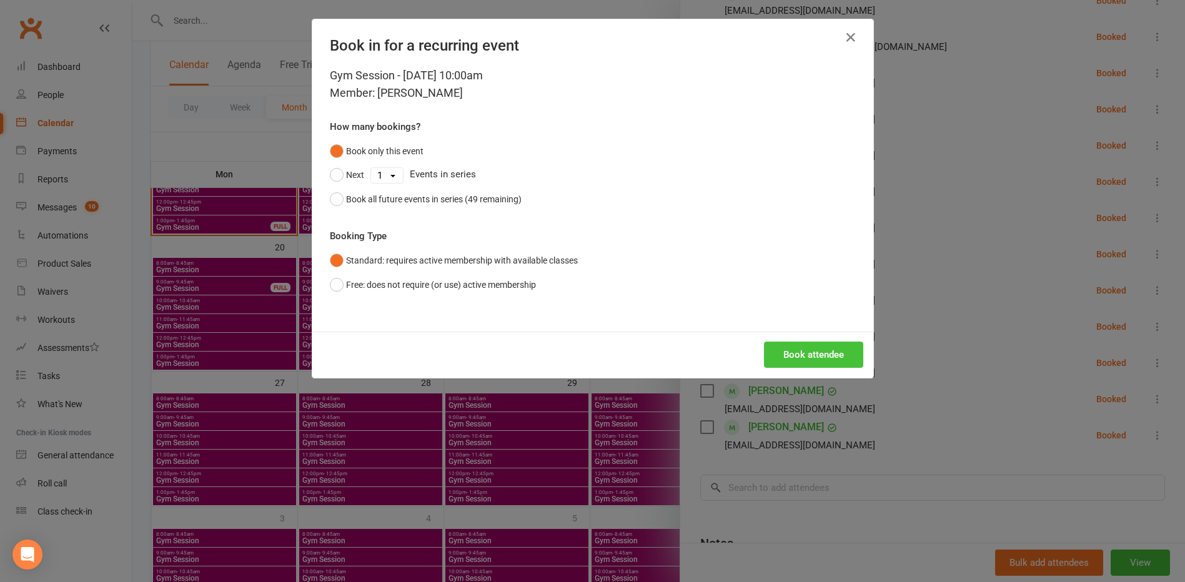
click at [812, 356] on button "Book attendee" at bounding box center [813, 355] width 99 height 26
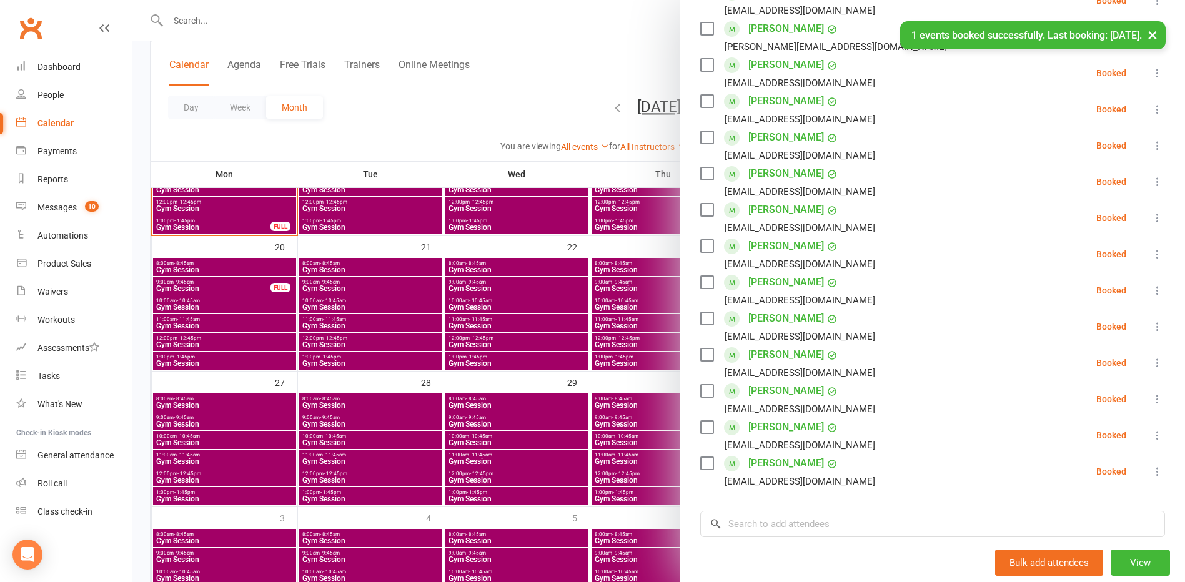
click at [522, 131] on div at bounding box center [658, 291] width 1053 height 582
